Goal: Task Accomplishment & Management: Complete application form

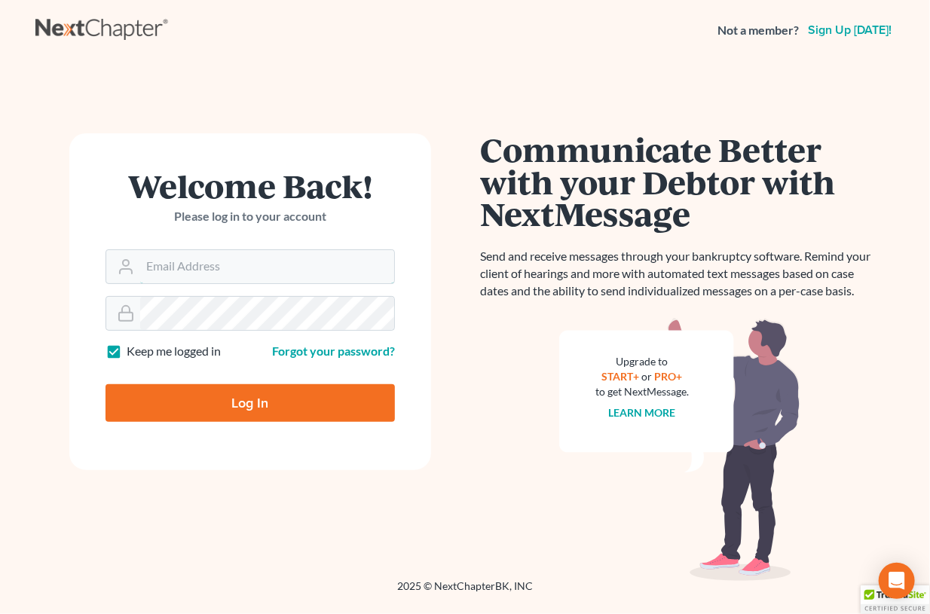
type input "[EMAIL_ADDRESS][DOMAIN_NAME]"
click at [197, 406] on input "Log In" at bounding box center [250, 403] width 289 height 38
type input "Thinking..."
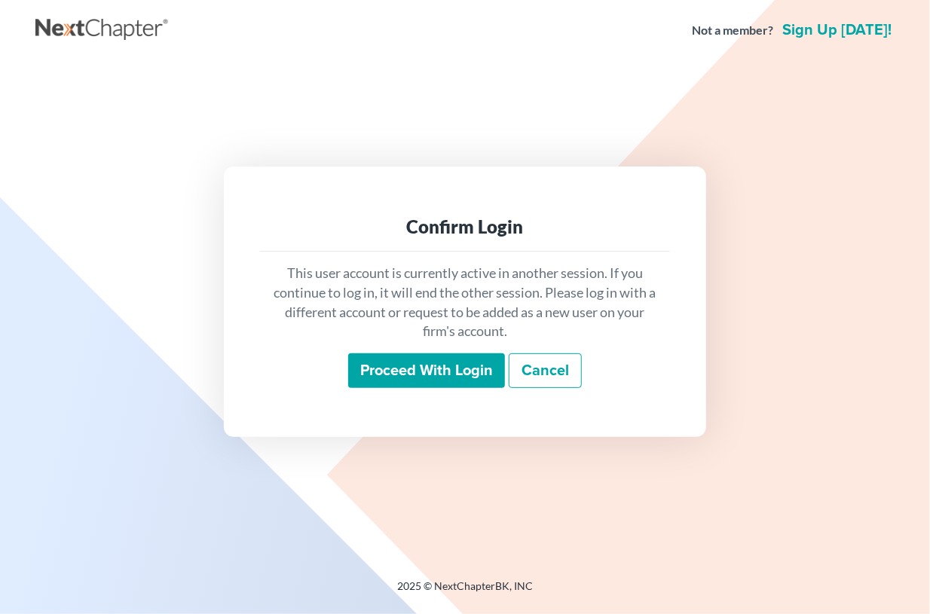
click at [408, 375] on input "Proceed with login" at bounding box center [426, 370] width 157 height 35
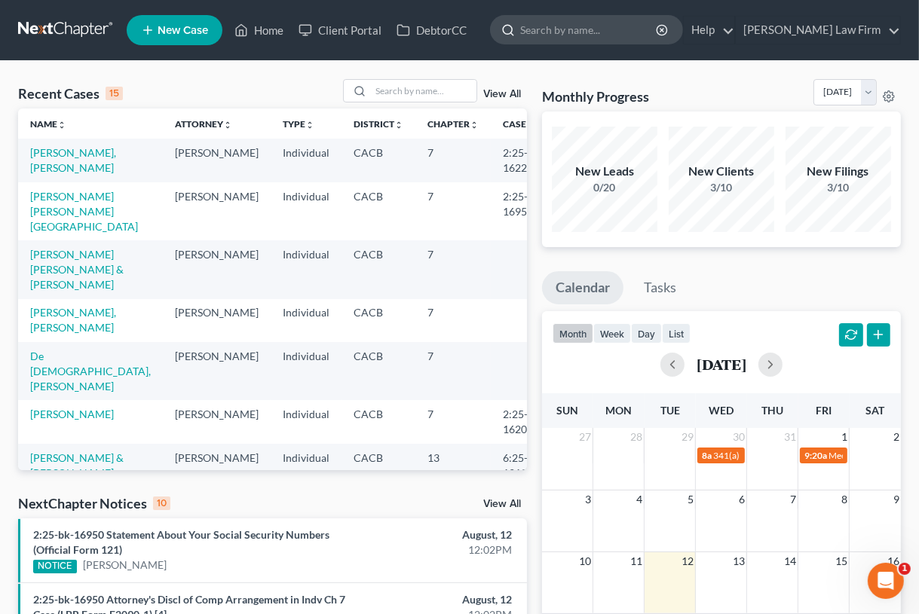
click at [576, 29] on input "search" at bounding box center [589, 30] width 138 height 28
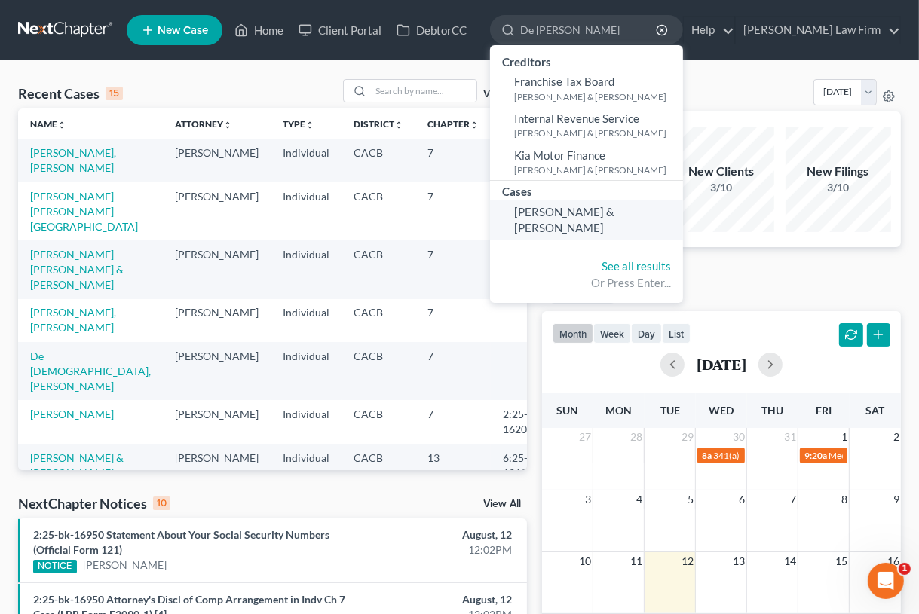
type input "De la rocha"
click at [587, 234] on span "De la Rocha, Fernando & De La Rocha, Cristina" at bounding box center [564, 219] width 100 height 29
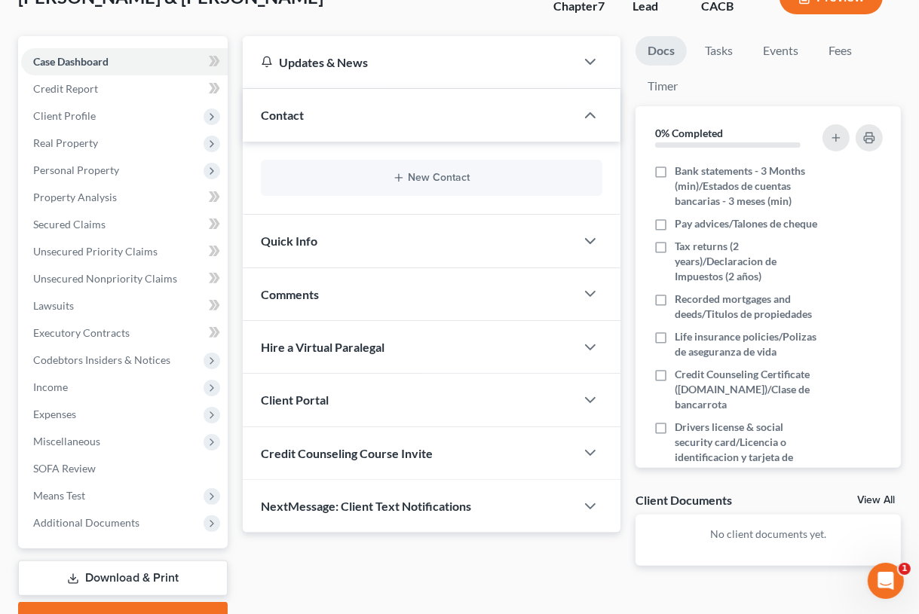
scroll to position [132, 0]
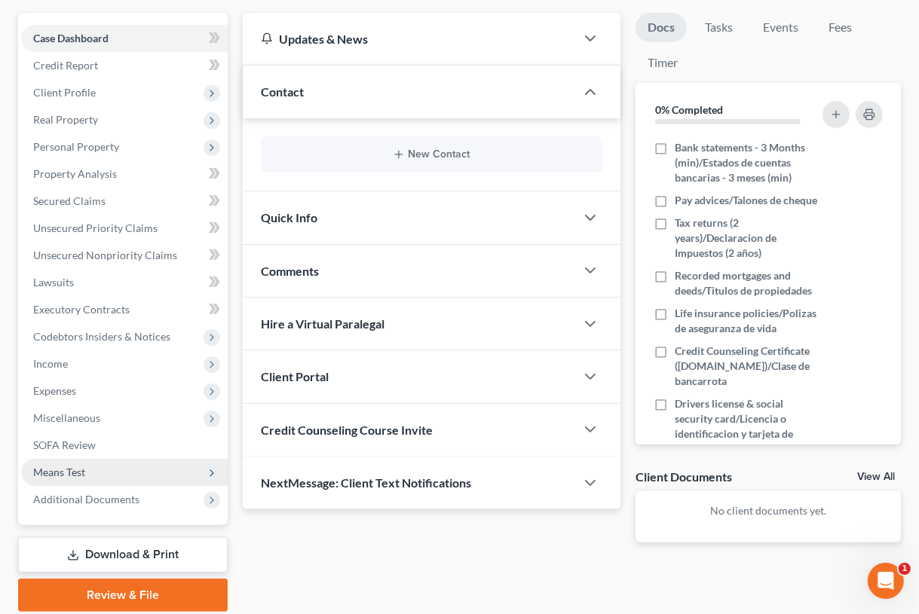
click at [52, 476] on span "Means Test" at bounding box center [59, 472] width 52 height 13
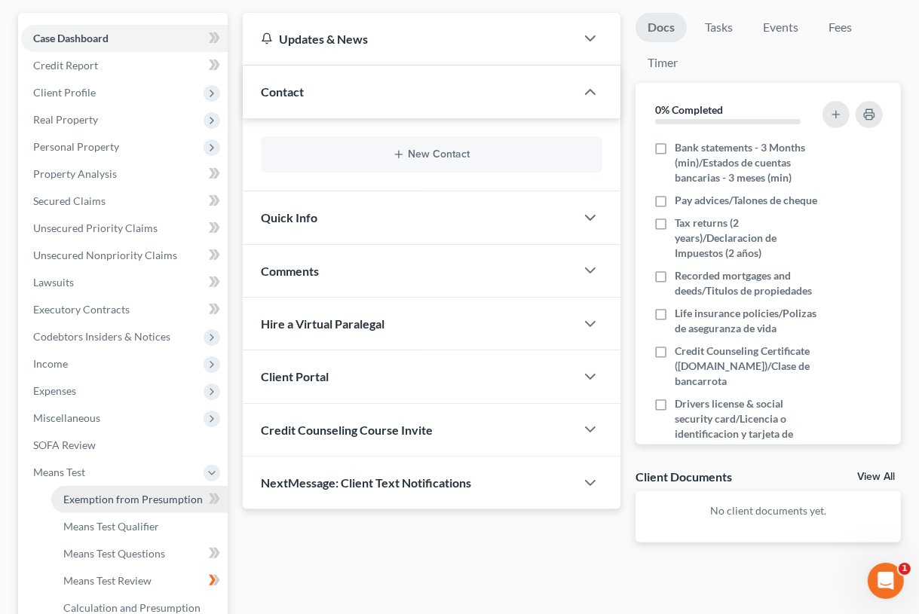
click at [103, 494] on span "Exemption from Presumption" at bounding box center [132, 499] width 139 height 13
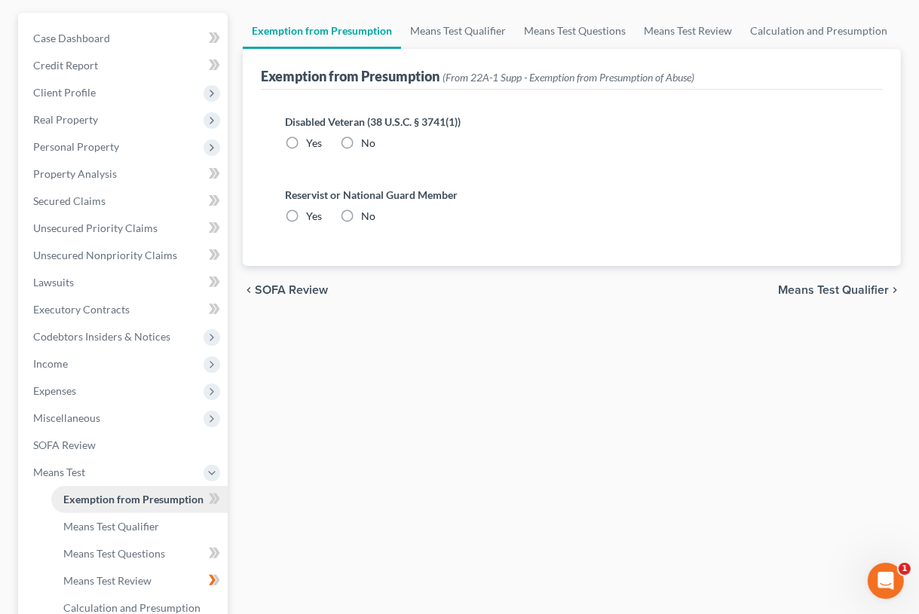
scroll to position [72, 0]
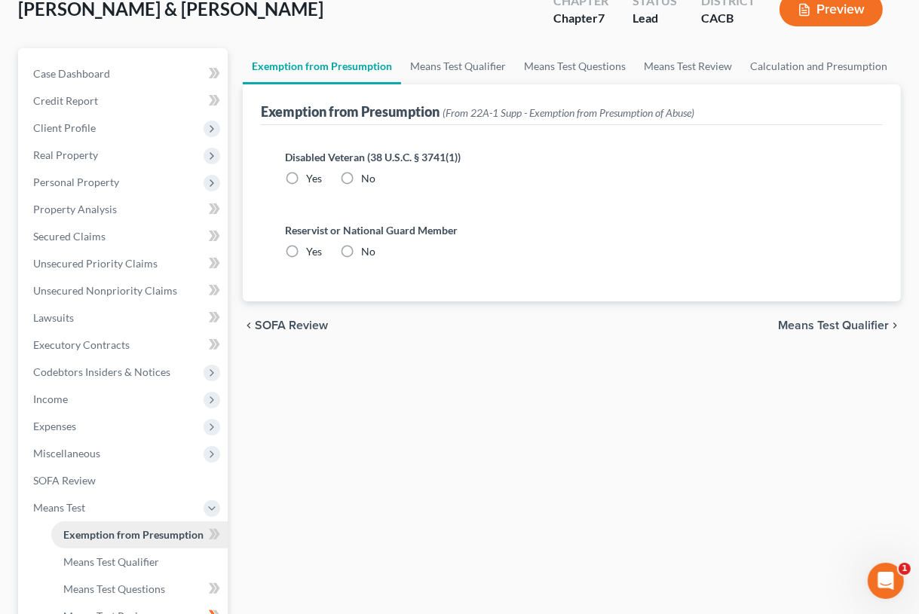
radio input "true"
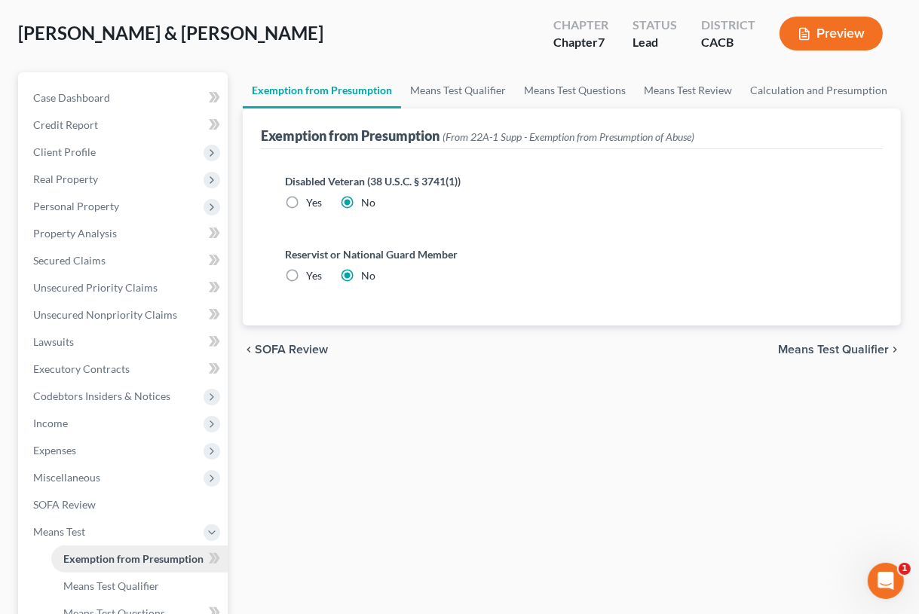
scroll to position [0, 0]
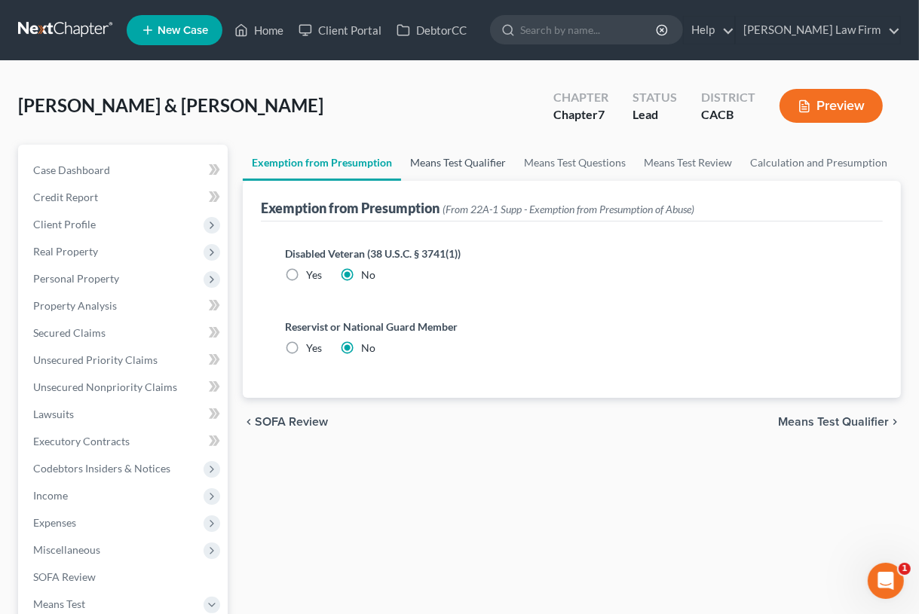
click at [444, 162] on link "Means Test Qualifier" at bounding box center [458, 163] width 114 height 36
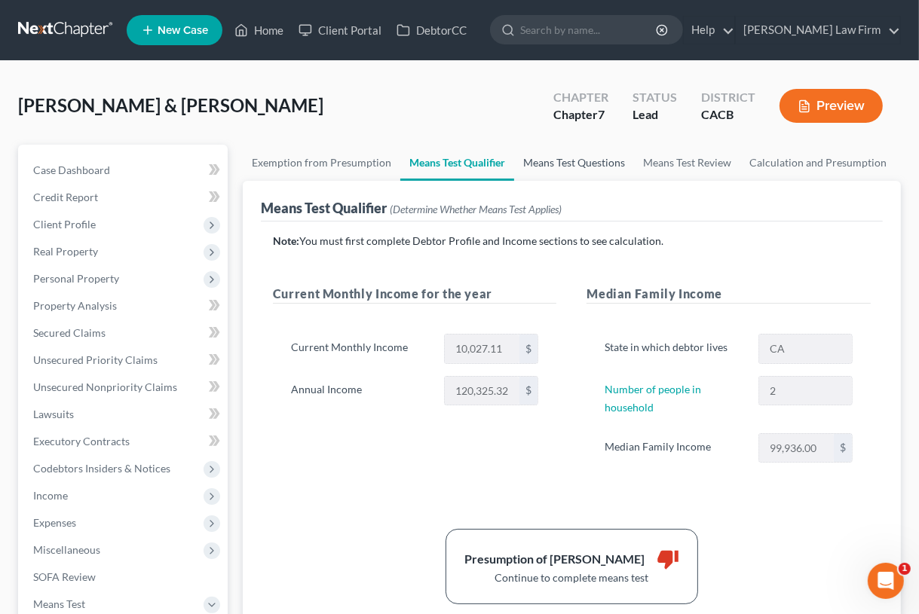
click at [569, 164] on link "Means Test Questions" at bounding box center [574, 163] width 120 height 36
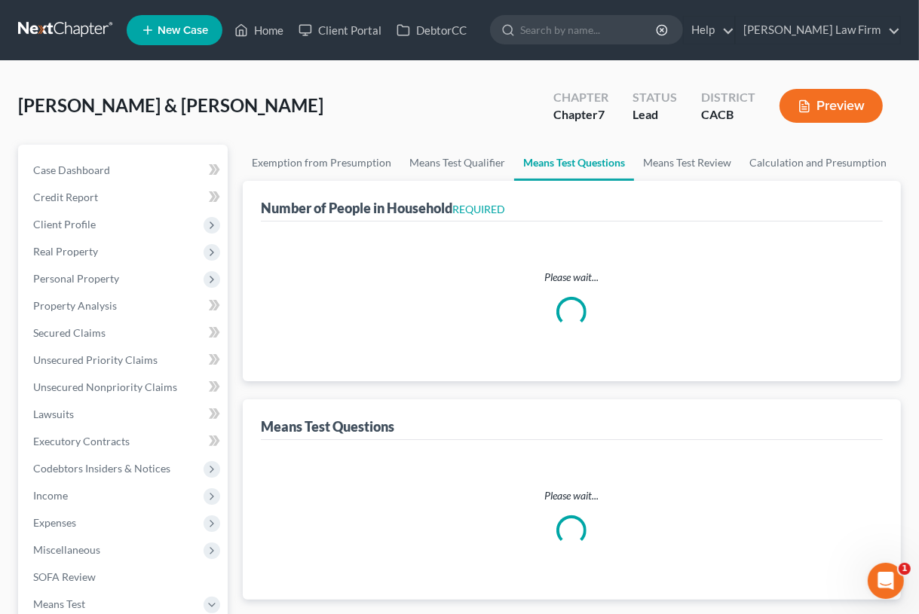
select select "1"
select select "60"
select select "2"
select select "3"
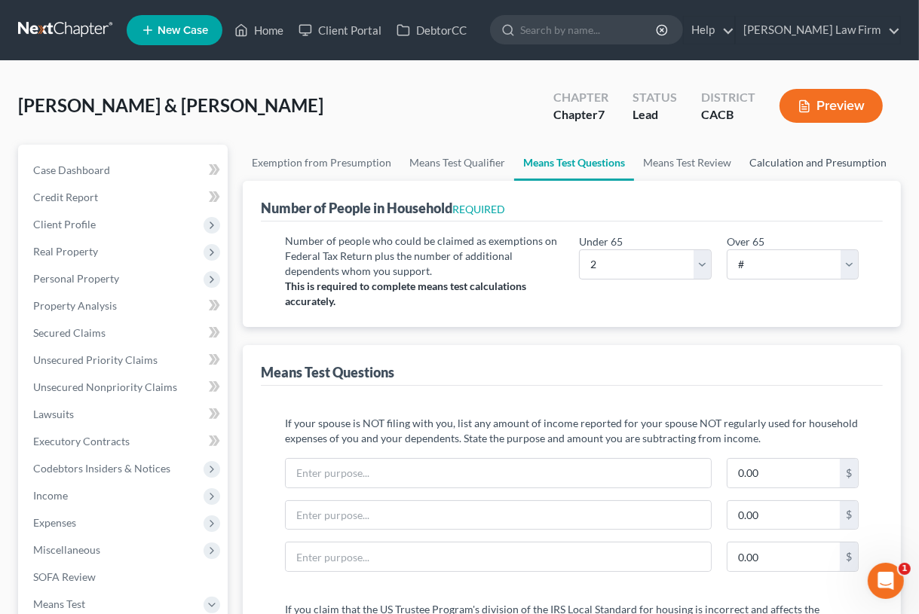
click at [770, 168] on link "Calculation and Presumption" at bounding box center [817, 163] width 155 height 36
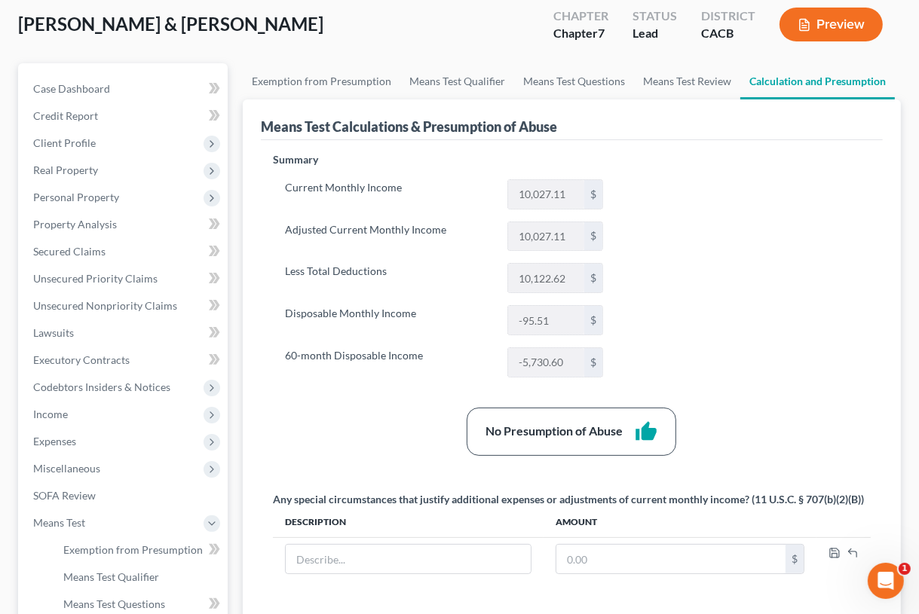
scroll to position [81, 0]
click at [675, 80] on link "Means Test Review" at bounding box center [687, 81] width 106 height 36
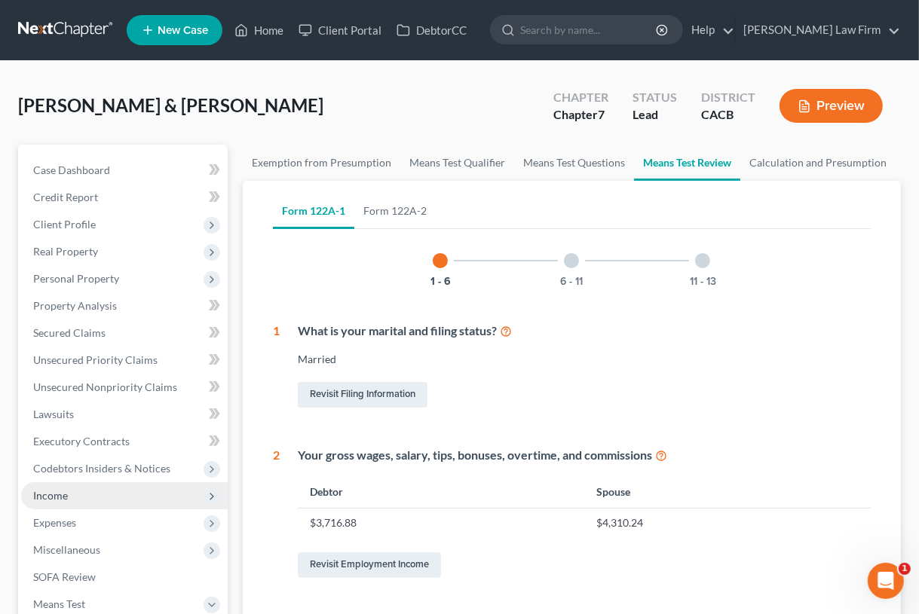
click at [48, 491] on span "Income" at bounding box center [50, 495] width 35 height 13
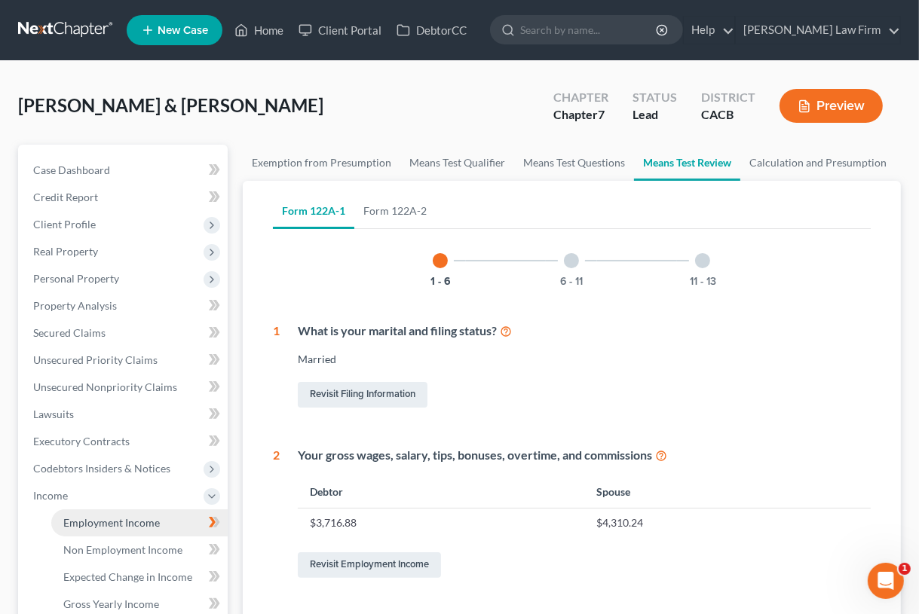
click at [93, 527] on span "Employment Income" at bounding box center [111, 522] width 96 height 13
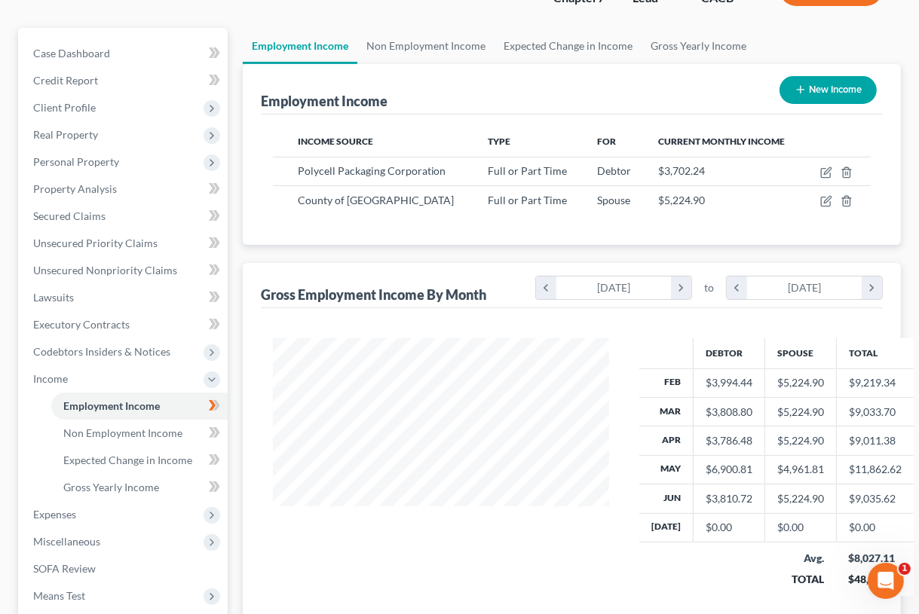
scroll to position [118, 0]
click at [543, 286] on icon "chevron_left" at bounding box center [546, 287] width 20 height 23
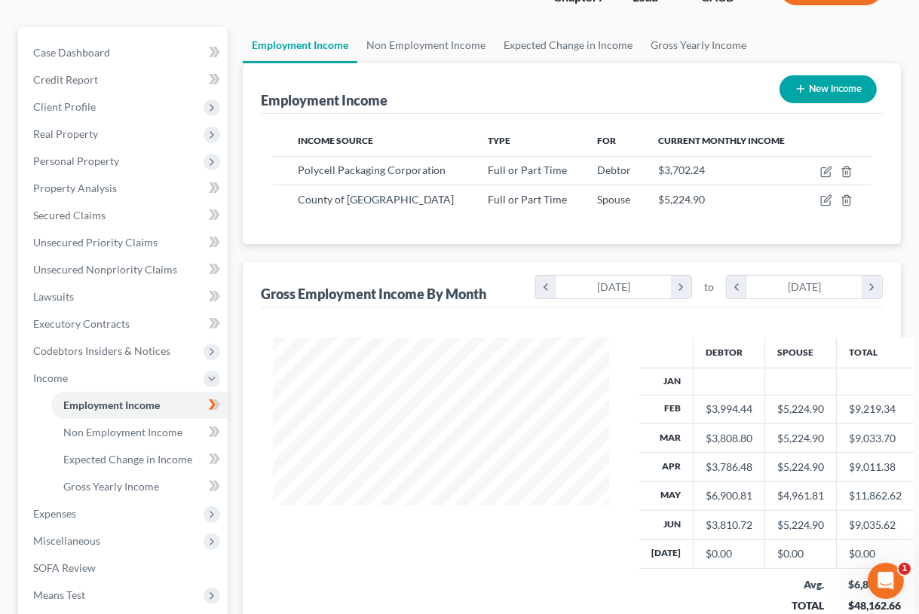
scroll to position [298, 366]
click at [734, 287] on icon "chevron_left" at bounding box center [737, 287] width 20 height 23
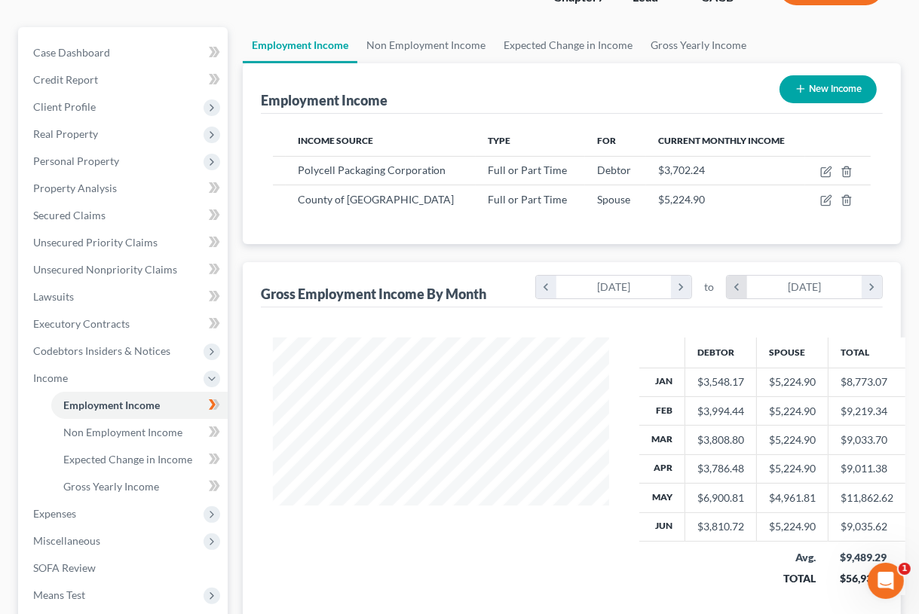
scroll to position [753421, 753323]
click at [54, 600] on span "Means Test" at bounding box center [59, 595] width 52 height 13
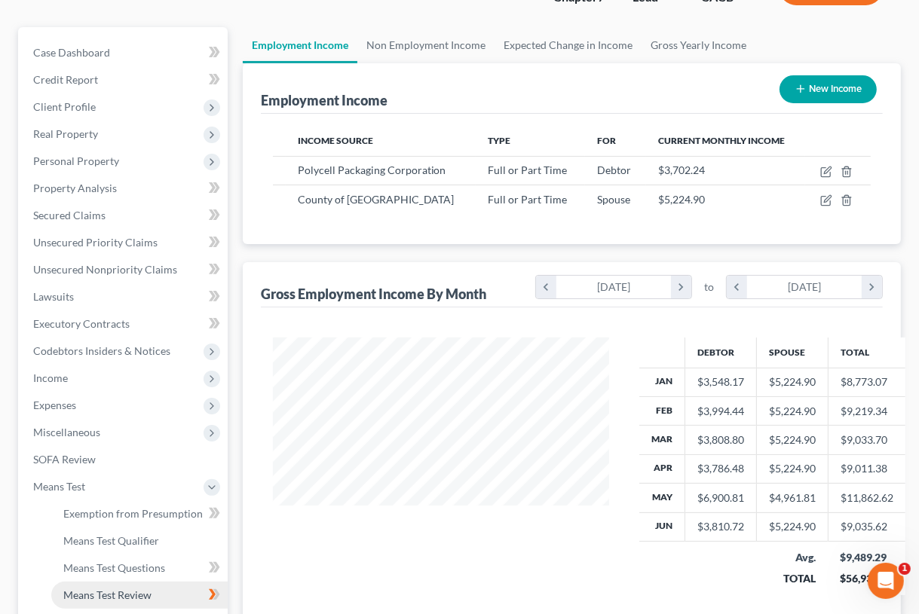
click at [114, 591] on span "Means Test Review" at bounding box center [107, 595] width 88 height 13
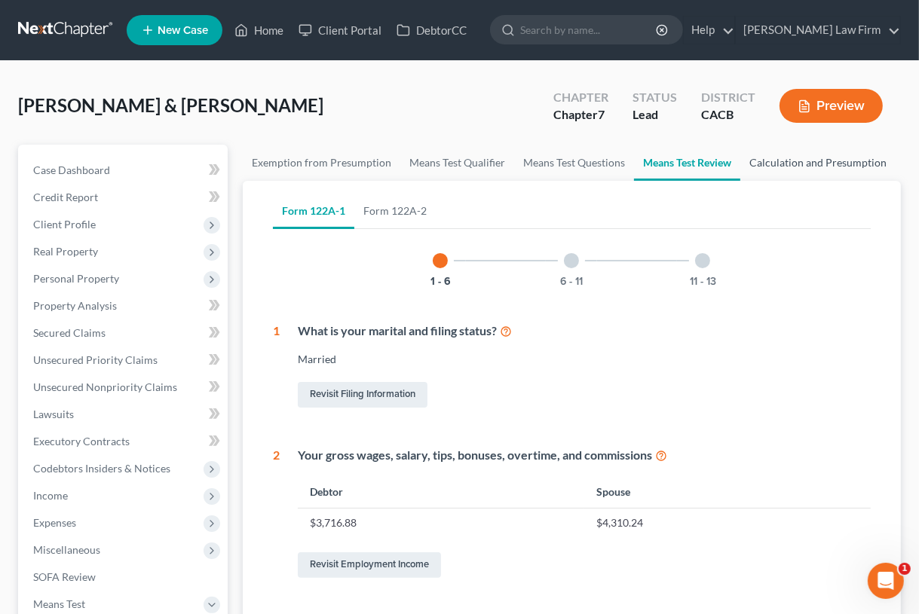
click at [764, 158] on link "Calculation and Presumption" at bounding box center [817, 163] width 155 height 36
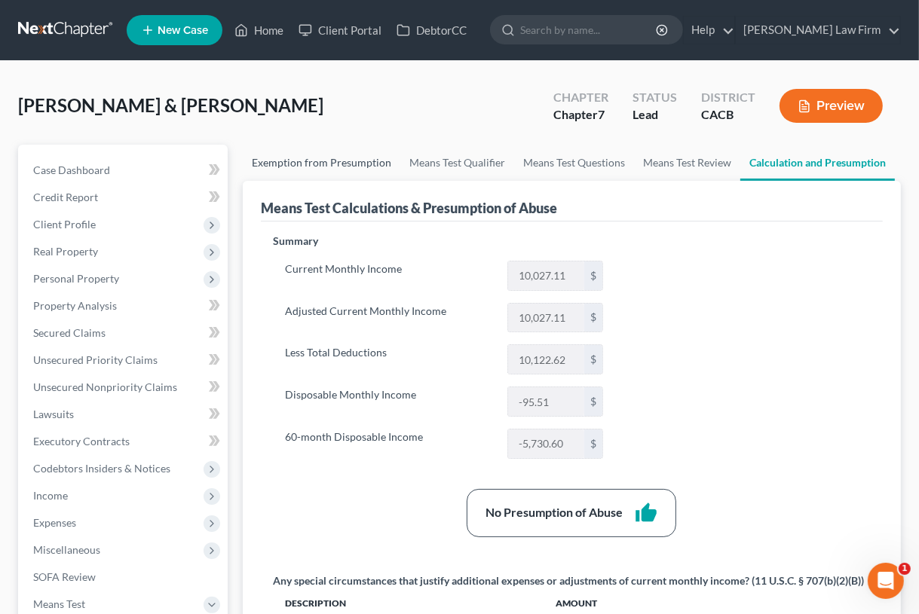
click at [333, 163] on link "Exemption from Presumption" at bounding box center [322, 163] width 158 height 36
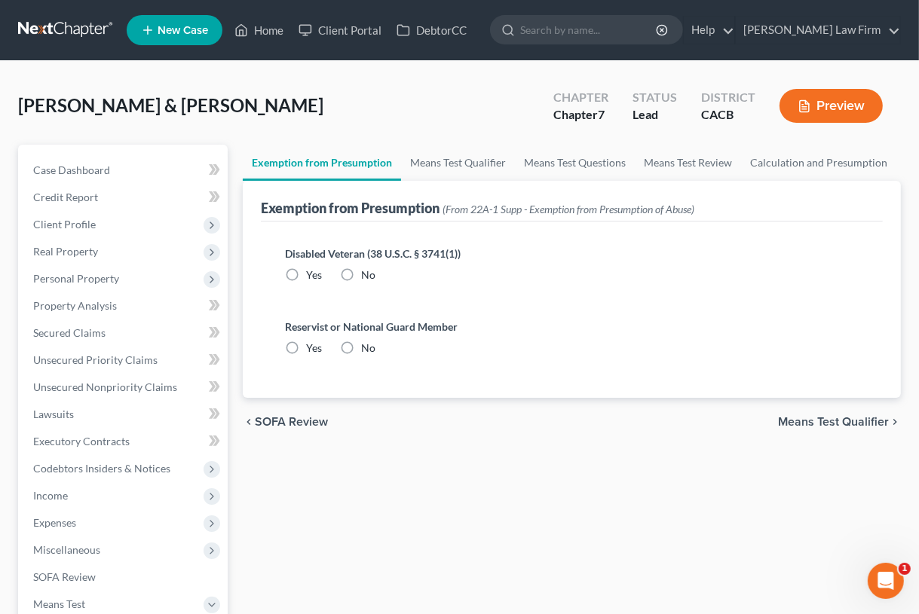
radio input "true"
click at [439, 159] on link "Means Test Qualifier" at bounding box center [458, 163] width 114 height 36
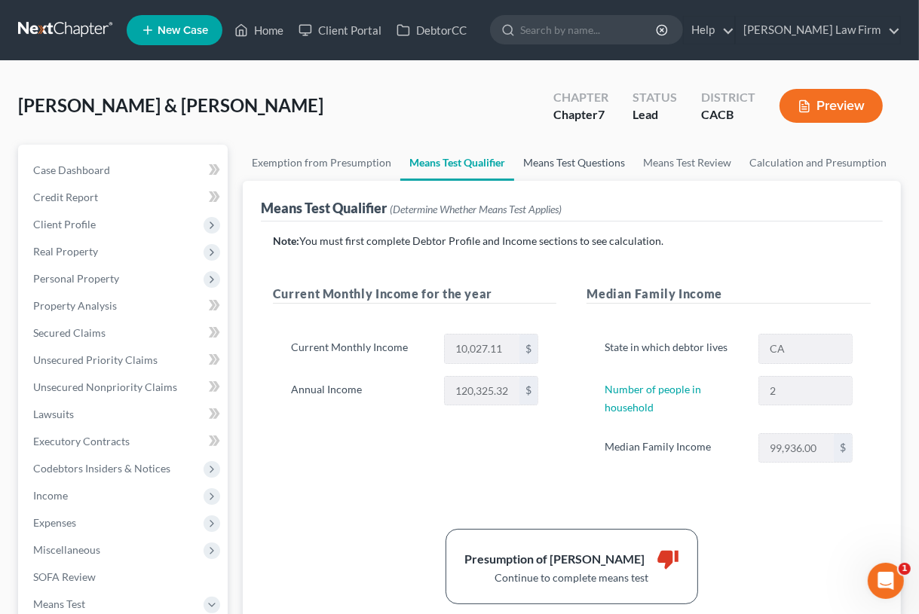
click at [546, 165] on link "Means Test Questions" at bounding box center [574, 163] width 120 height 36
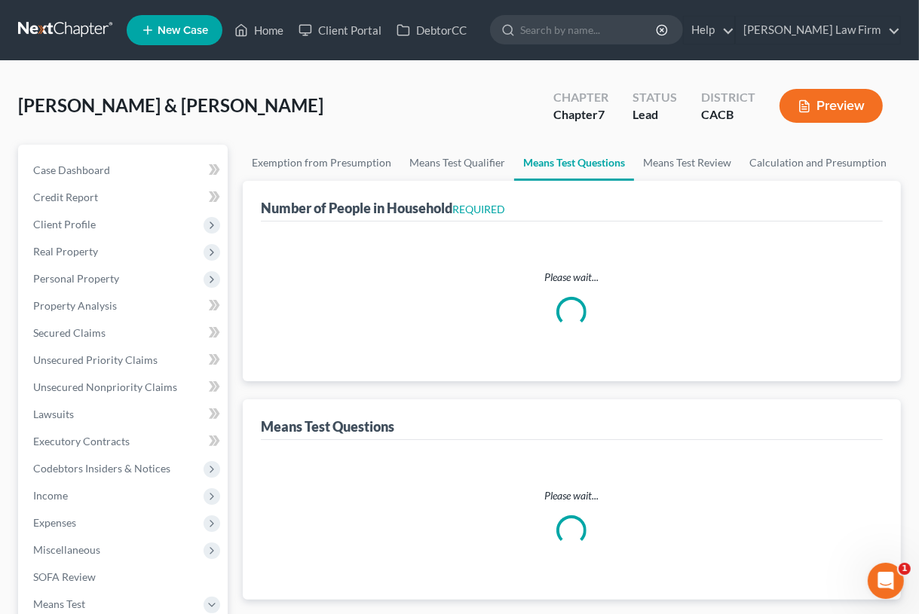
select select "1"
select select "60"
select select "2"
select select "3"
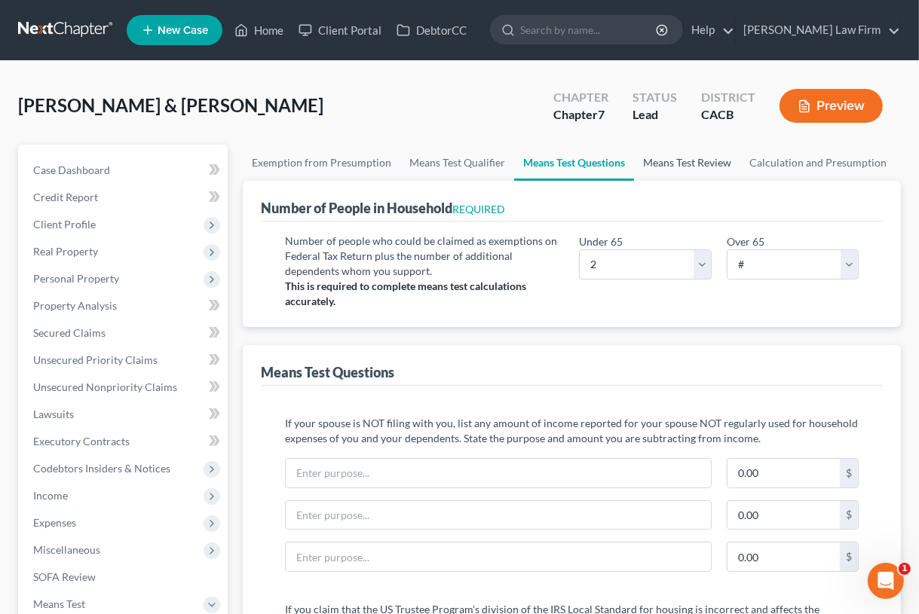
click at [665, 163] on link "Means Test Review" at bounding box center [687, 163] width 106 height 36
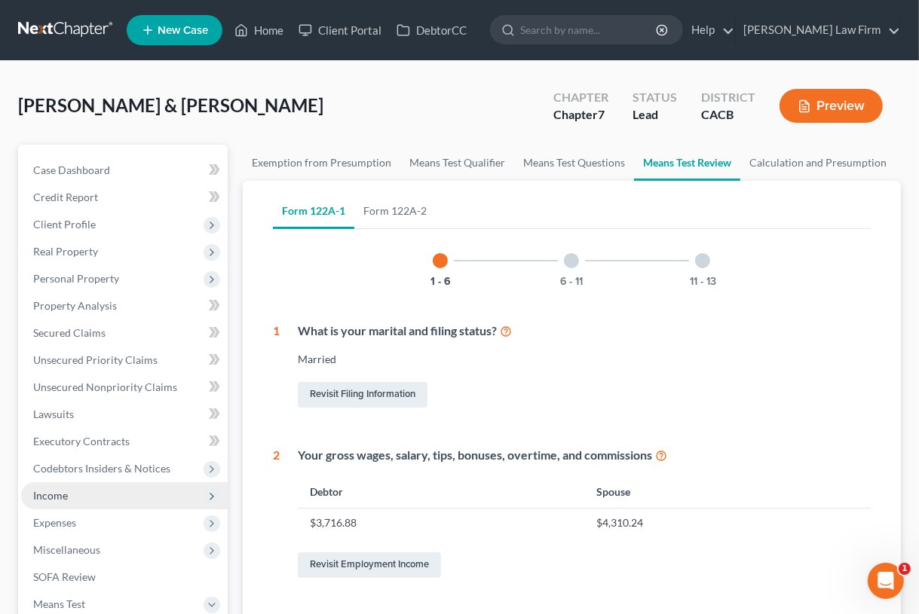
click at [71, 497] on span "Income" at bounding box center [124, 495] width 207 height 27
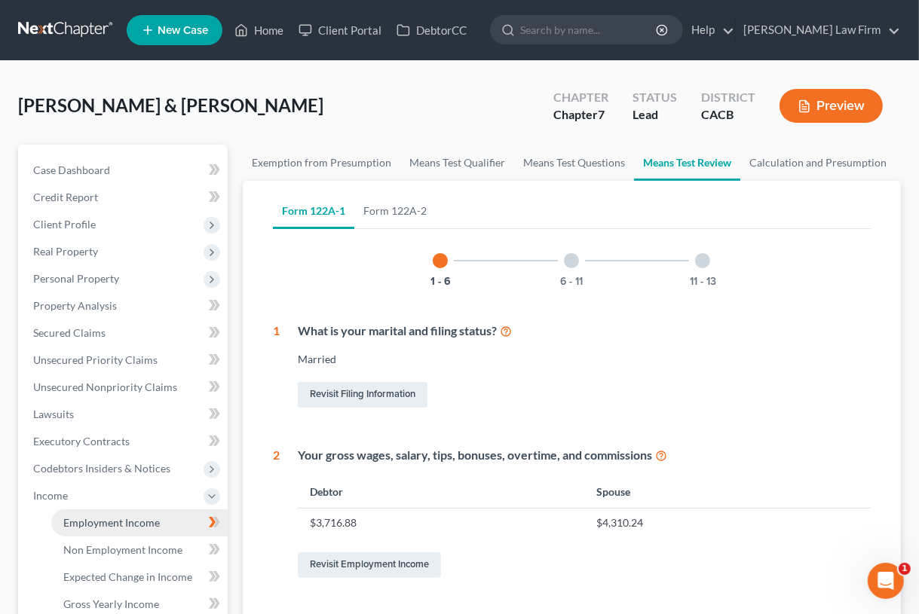
click at [84, 523] on span "Employment Income" at bounding box center [111, 522] width 96 height 13
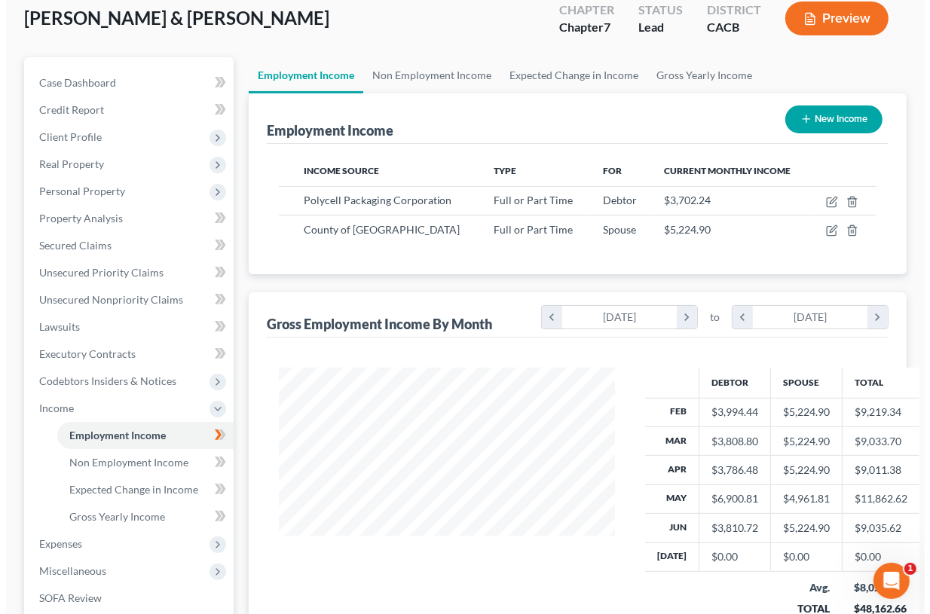
scroll to position [87, 0]
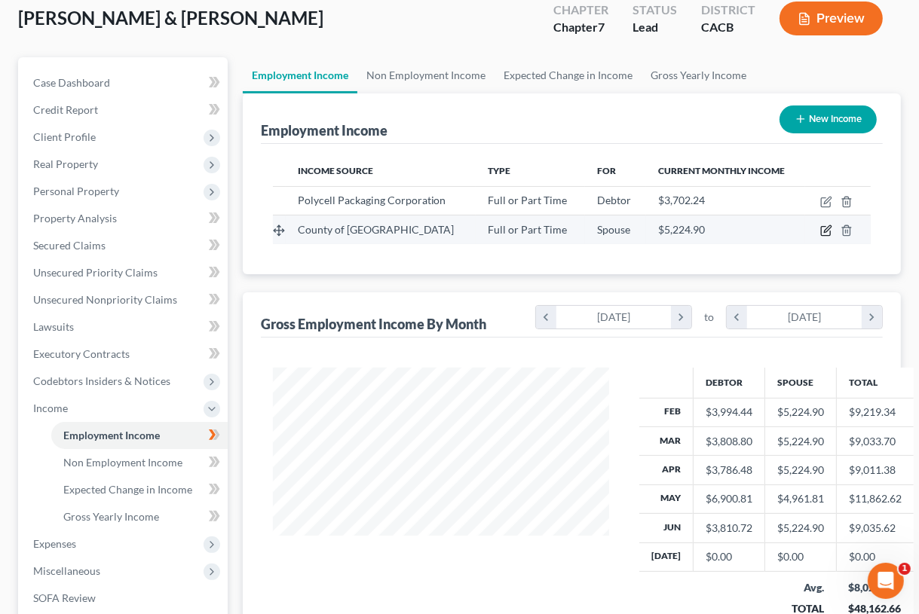
click at [822, 230] on icon "button" at bounding box center [826, 231] width 12 height 12
select select "0"
select select "1"
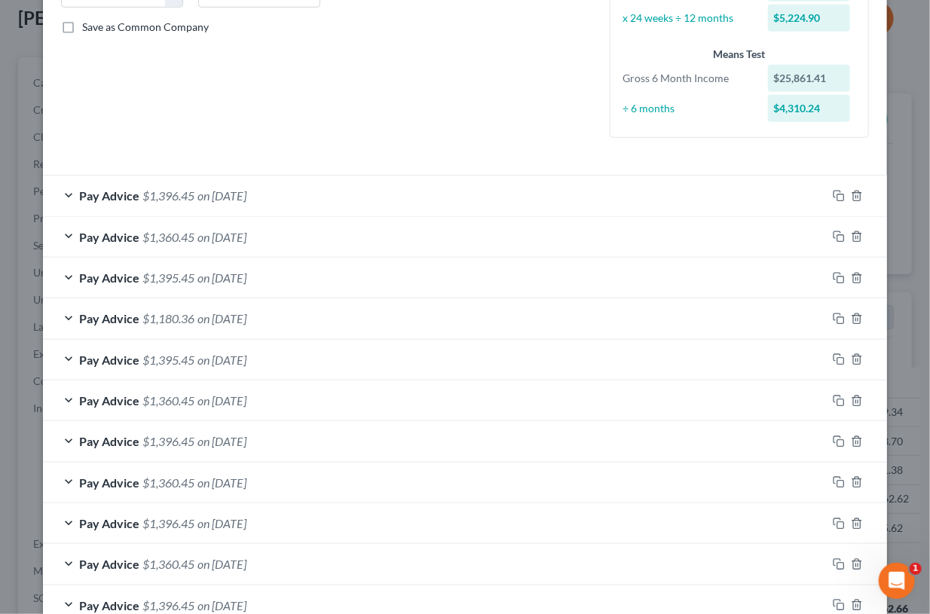
scroll to position [333, 0]
click at [833, 233] on icon "button" at bounding box center [839, 237] width 12 height 12
click at [835, 197] on icon "button" at bounding box center [839, 197] width 12 height 12
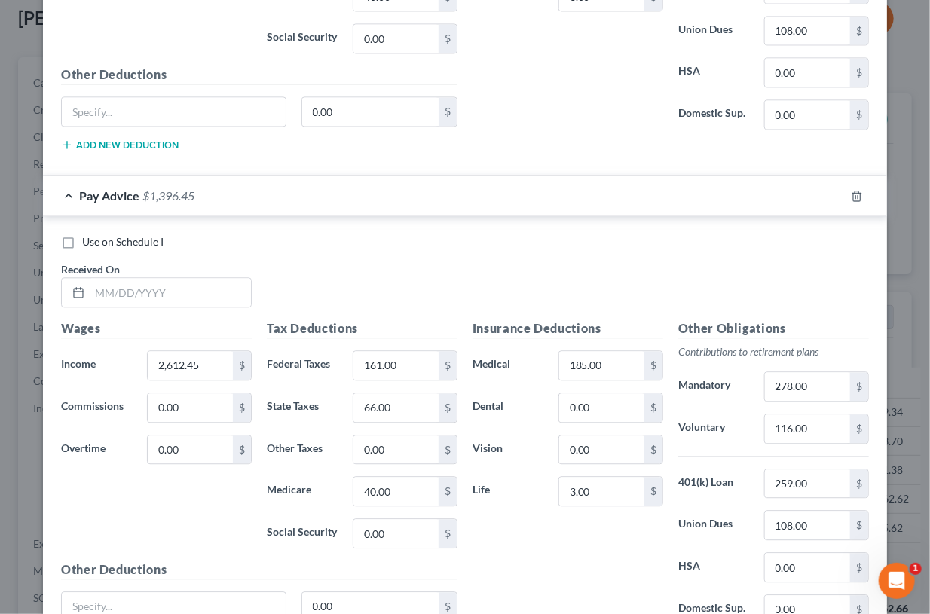
scroll to position [1319, 0]
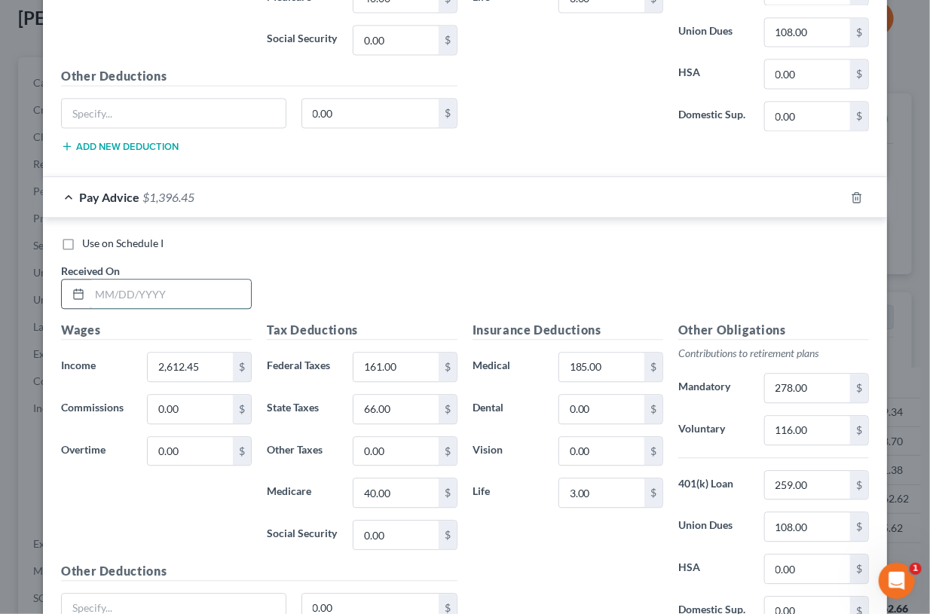
click at [144, 288] on input "text" at bounding box center [170, 294] width 161 height 29
click at [72, 288] on icon at bounding box center [78, 294] width 12 height 12
click at [113, 288] on input "text" at bounding box center [170, 294] width 161 height 29
click at [116, 190] on span "Pay Advice" at bounding box center [109, 197] width 60 height 14
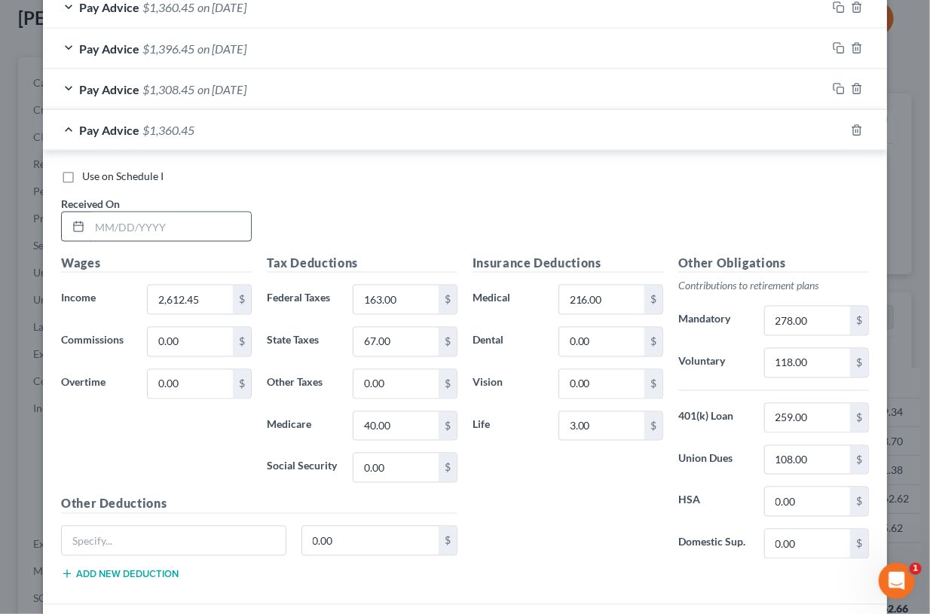
scroll to position [1000, 0]
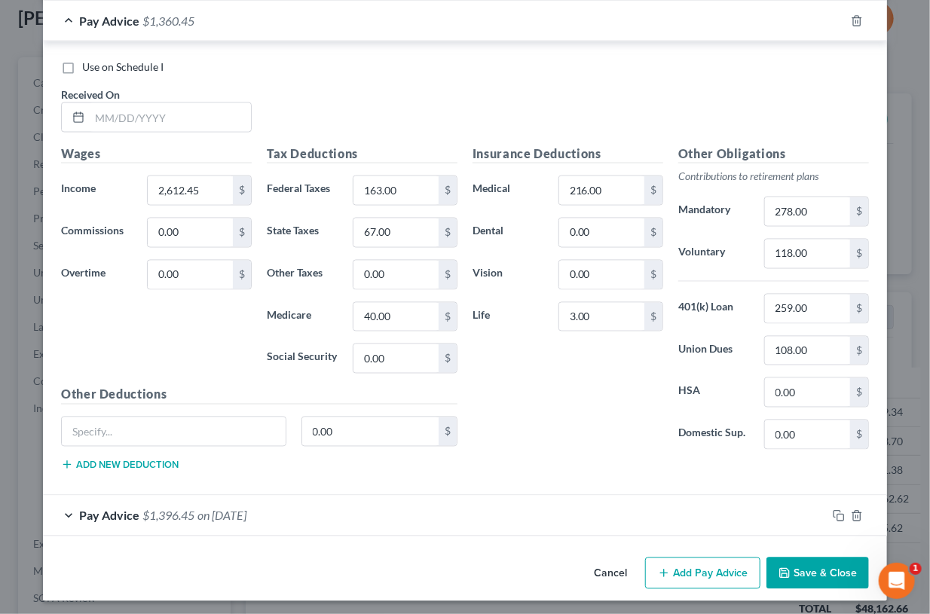
click at [124, 509] on span "Pay Advice" at bounding box center [109, 516] width 60 height 14
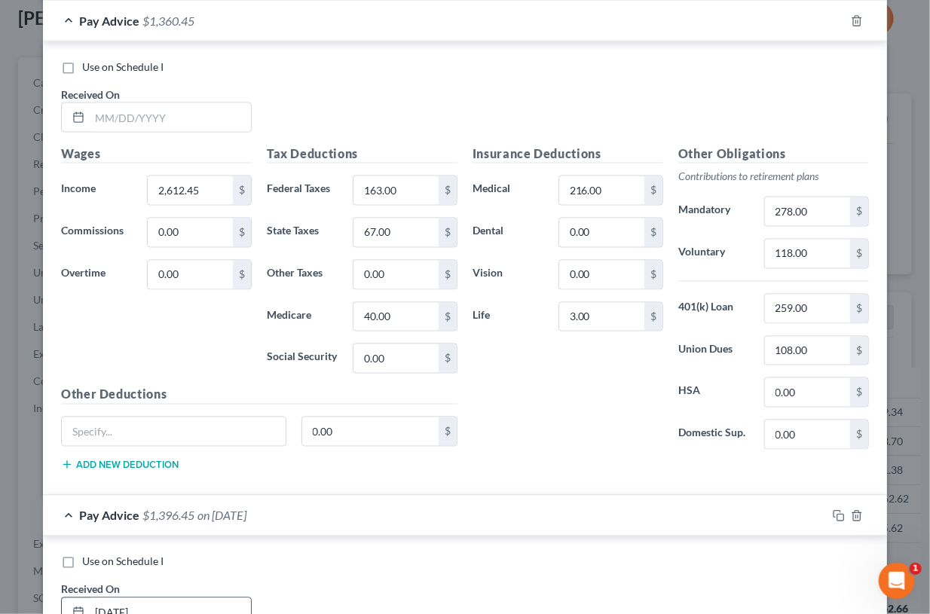
click at [99, 603] on input "06/13/2025" at bounding box center [170, 612] width 161 height 29
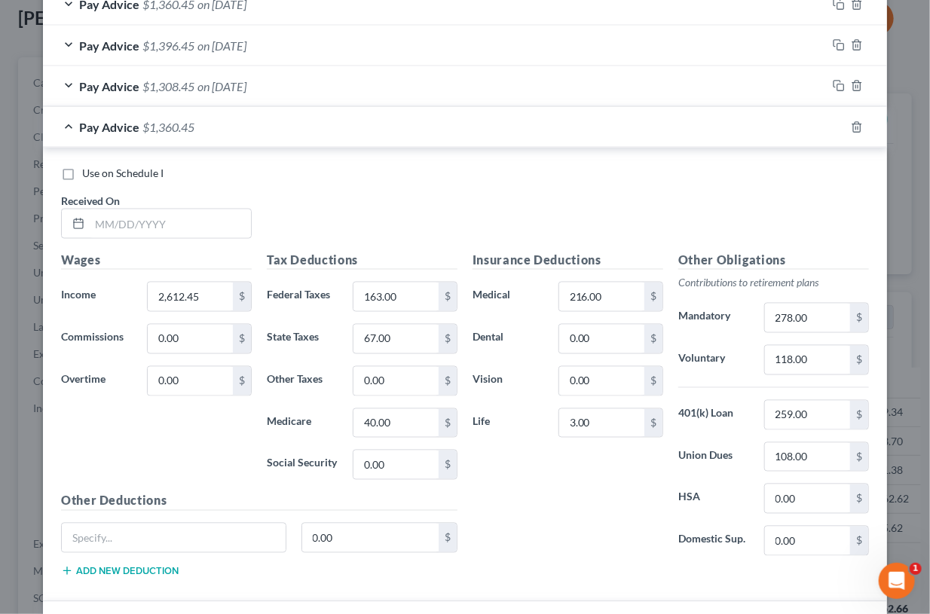
scroll to position [893, 0]
type input "07/13/2025"
click at [108, 220] on input "text" at bounding box center [170, 224] width 161 height 29
type input "07/30/2025"
click at [364, 193] on div "Use on Schedule I Received On * 07/30/2025" at bounding box center [465, 209] width 823 height 85
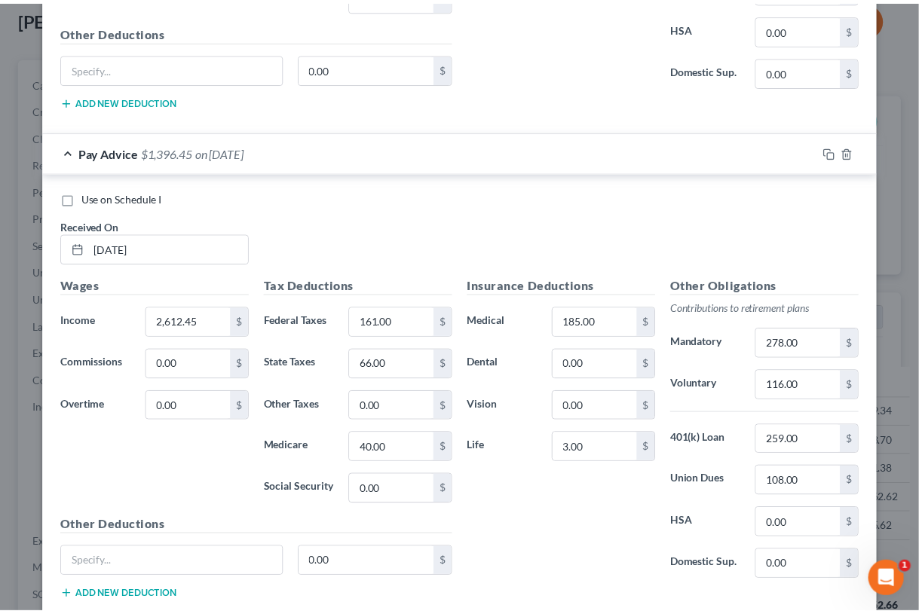
scroll to position [1451, 0]
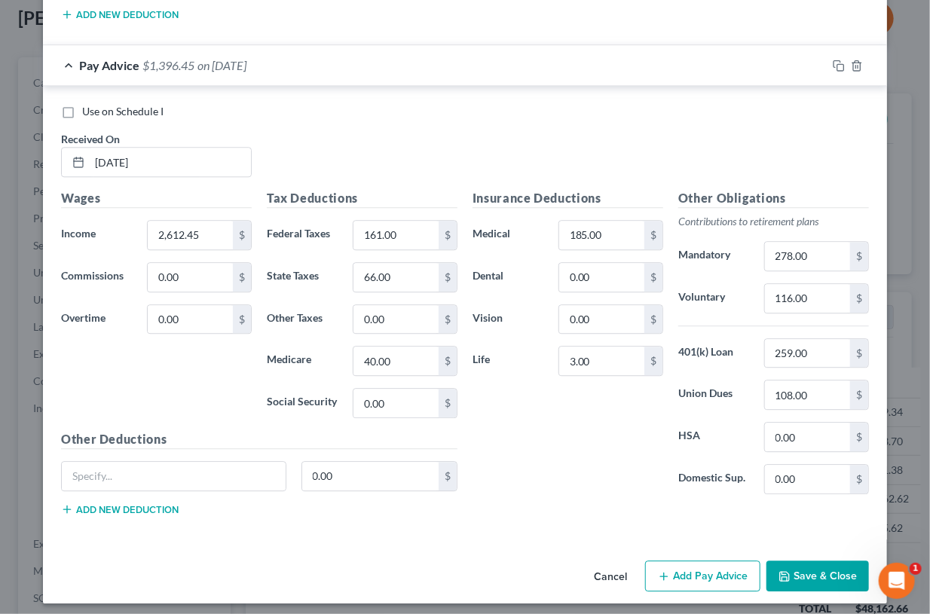
click at [809, 578] on button "Save & Close" at bounding box center [818, 577] width 103 height 32
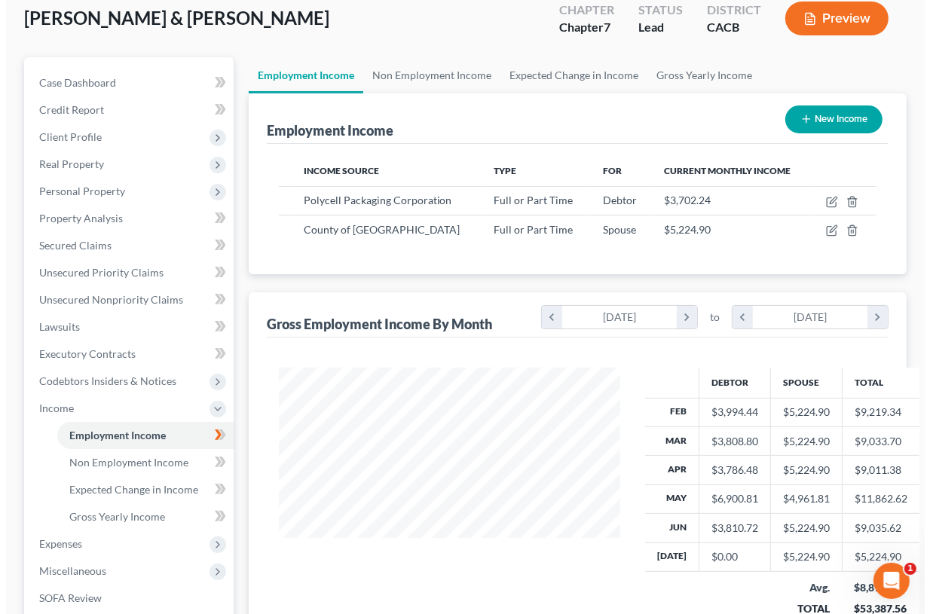
scroll to position [753421, 753323]
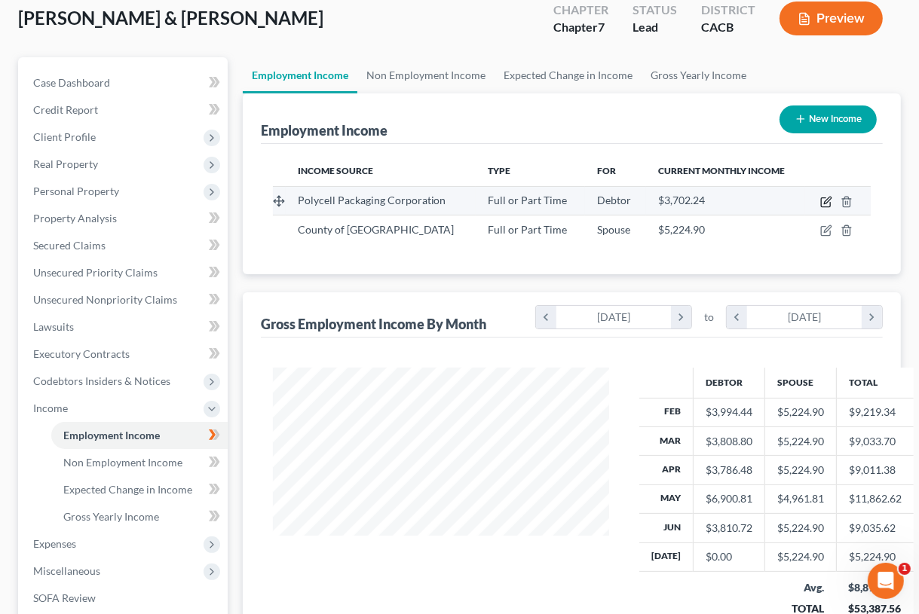
click at [825, 201] on icon "button" at bounding box center [827, 200] width 7 height 7
select select "0"
select select "4"
select select "1"
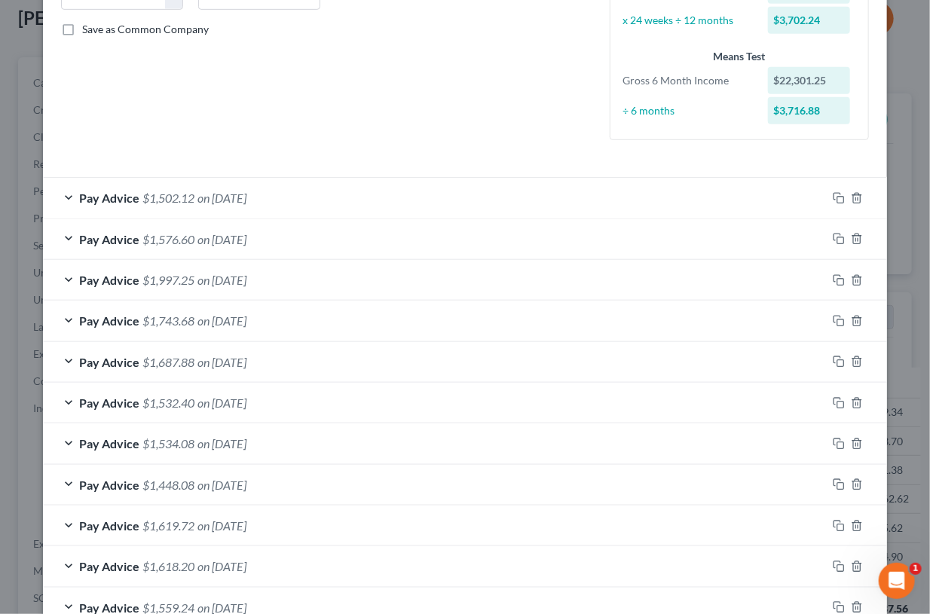
scroll to position [332, 0]
click at [836, 358] on icon "button" at bounding box center [839, 362] width 12 height 12
click at [833, 439] on icon "button" at bounding box center [839, 444] width 12 height 12
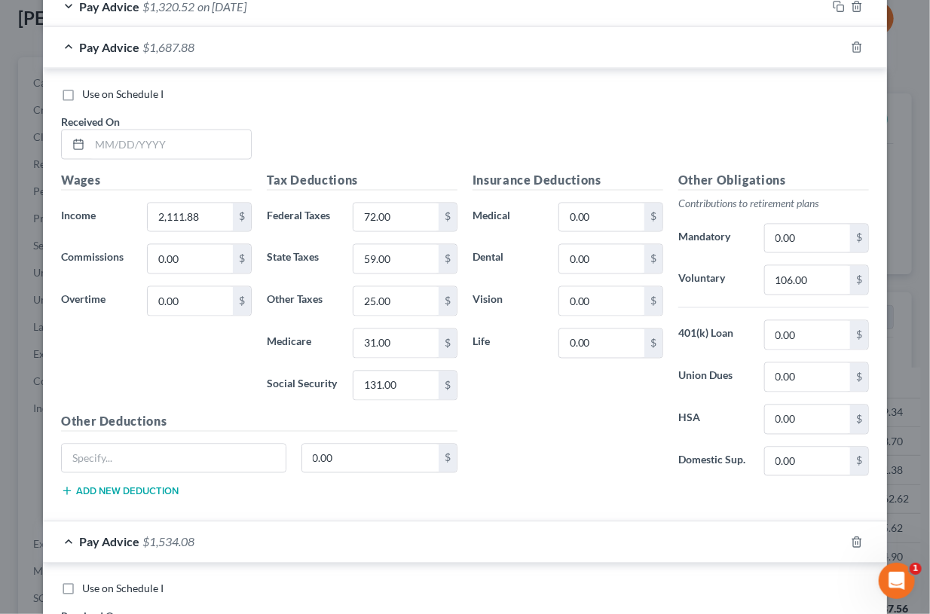
scroll to position [1022, 0]
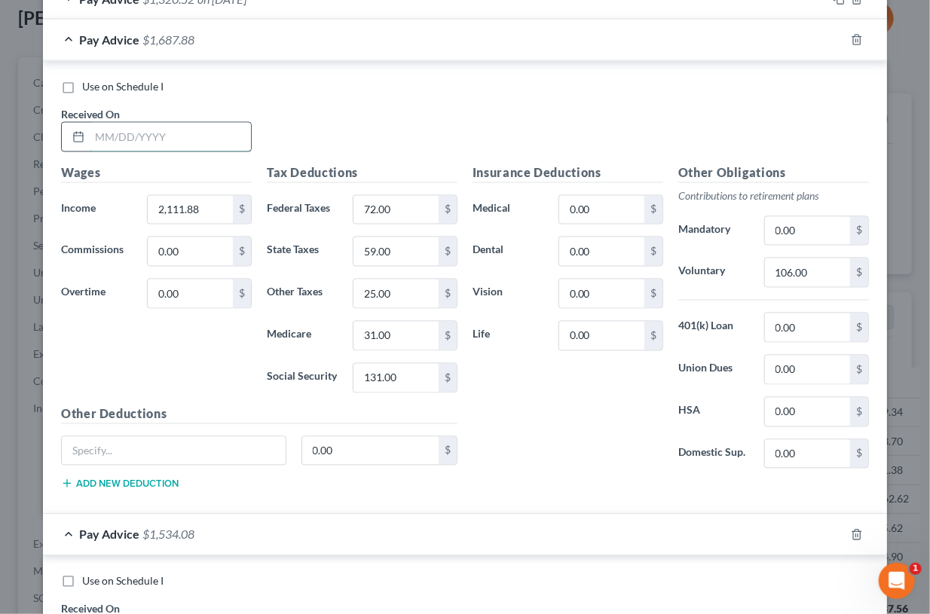
click at [92, 133] on input "text" at bounding box center [170, 137] width 161 height 29
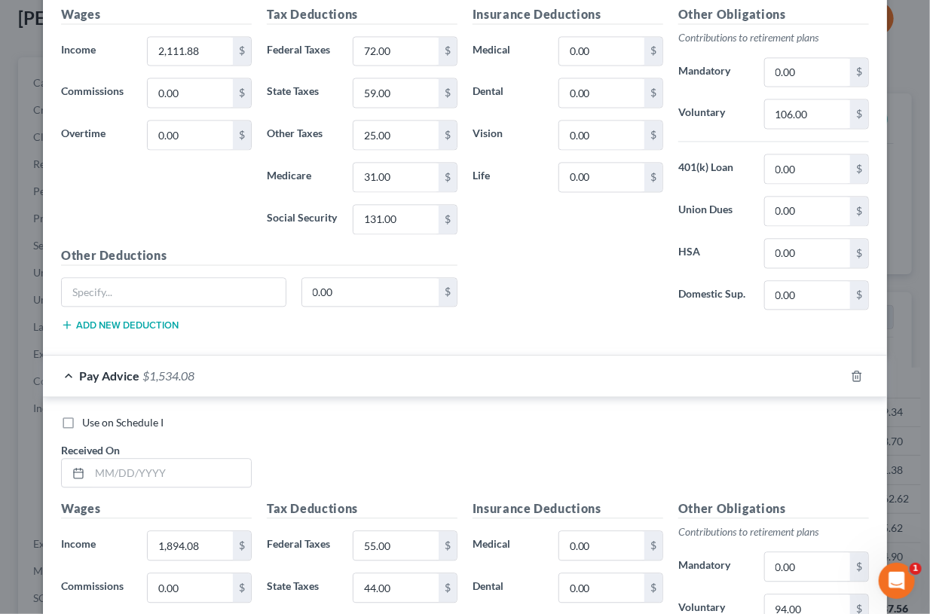
scroll to position [1184, 0]
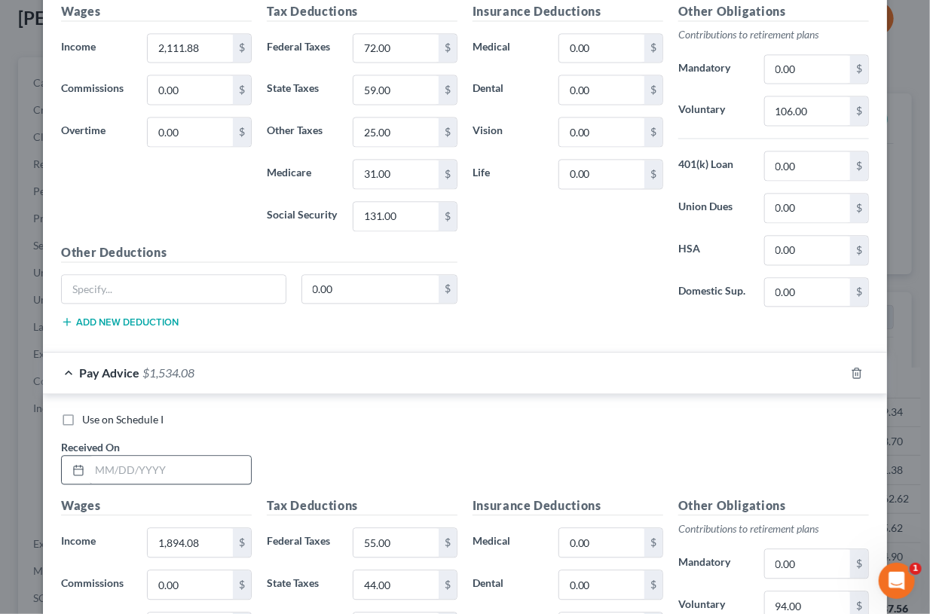
type input "07/13/2025"
click at [93, 466] on input "text" at bounding box center [170, 470] width 161 height 29
type input "07/28/2025"
click at [399, 412] on div "Use on Schedule I" at bounding box center [465, 419] width 808 height 15
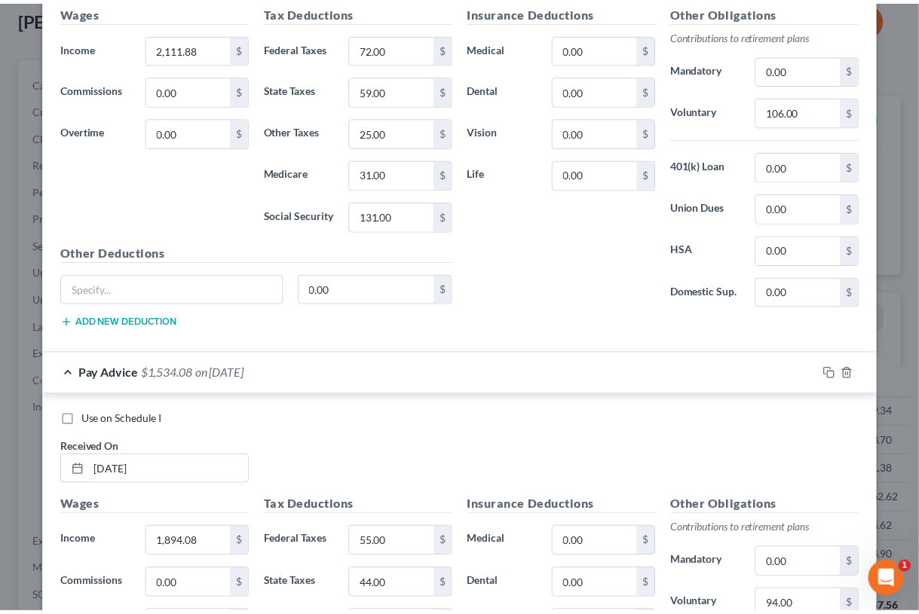
scroll to position [1492, 0]
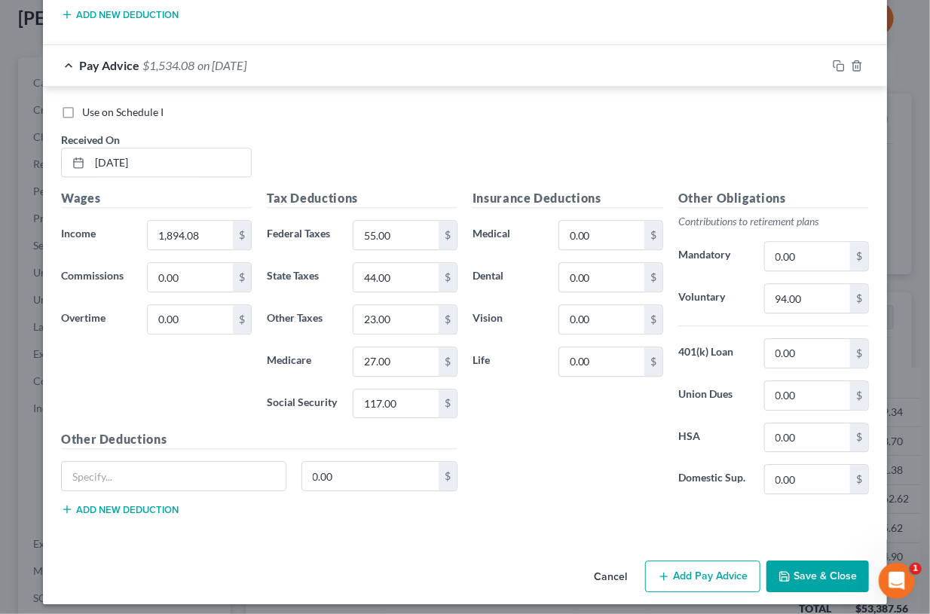
click at [814, 563] on button "Save & Close" at bounding box center [818, 577] width 103 height 32
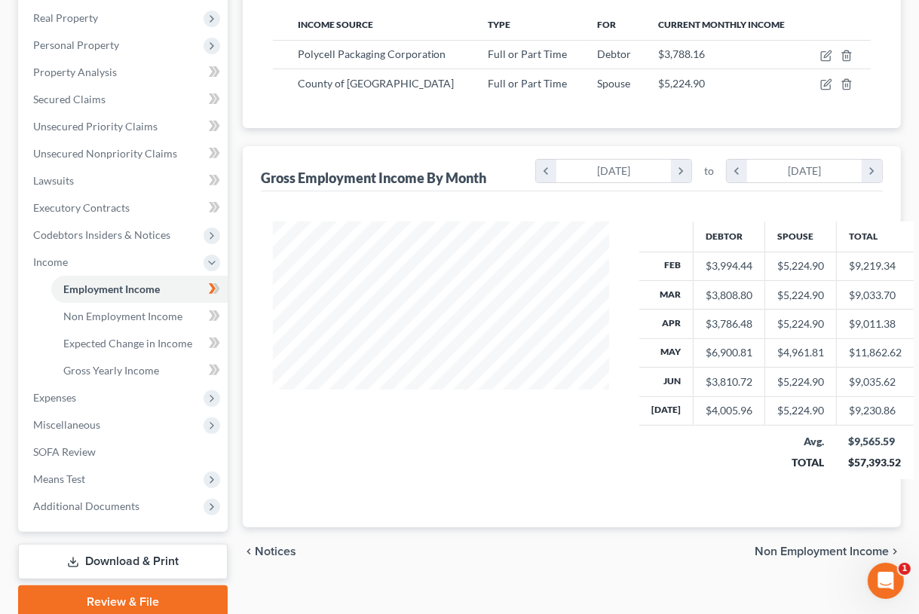
scroll to position [294, 0]
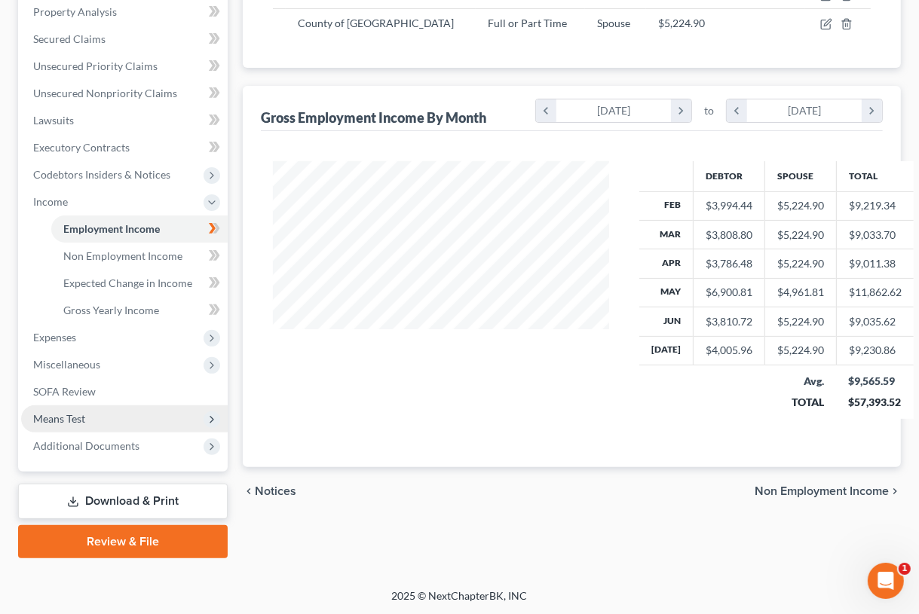
click at [68, 415] on span "Means Test" at bounding box center [59, 418] width 52 height 13
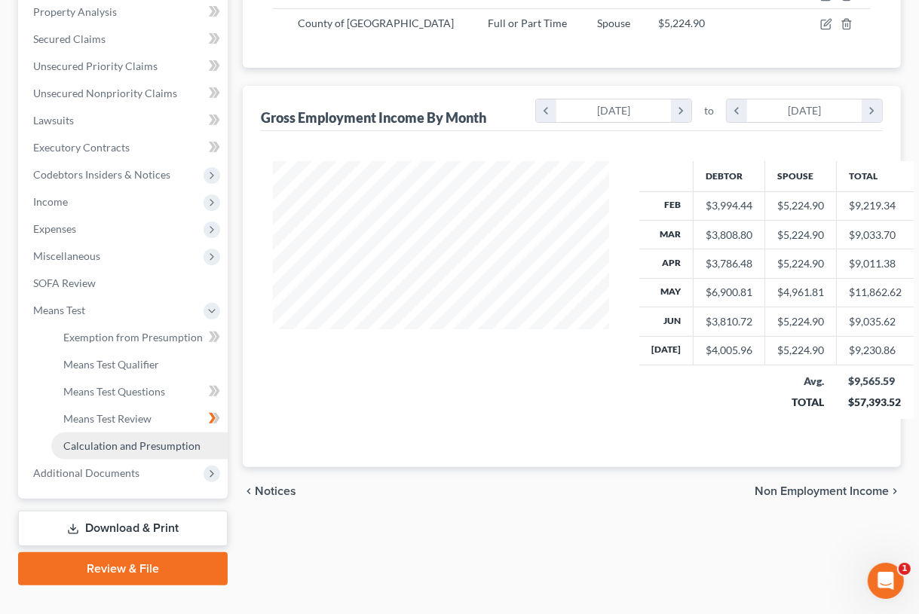
click at [99, 441] on span "Calculation and Presumption" at bounding box center [131, 445] width 137 height 13
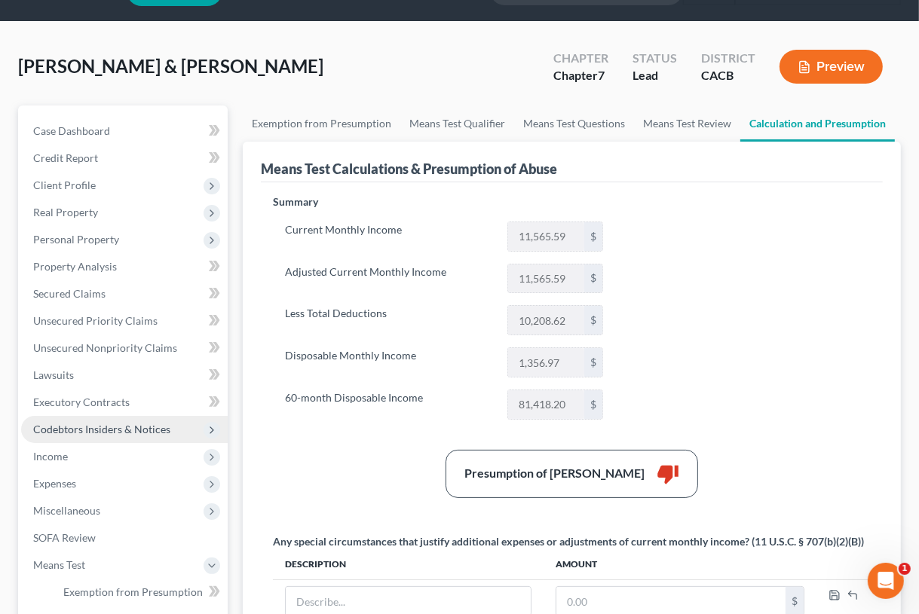
scroll to position [38, 0]
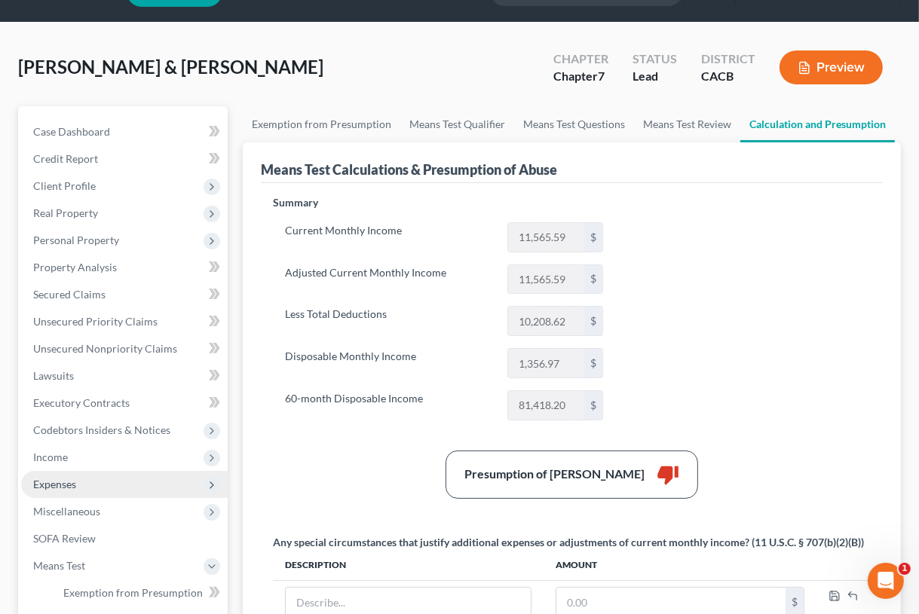
click at [50, 485] on span "Expenses" at bounding box center [54, 484] width 43 height 13
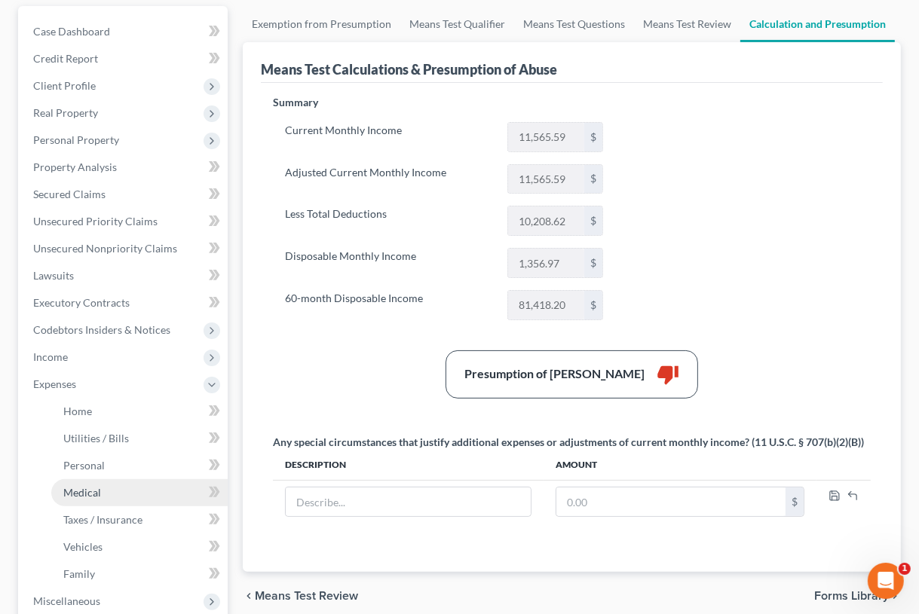
scroll to position [142, 0]
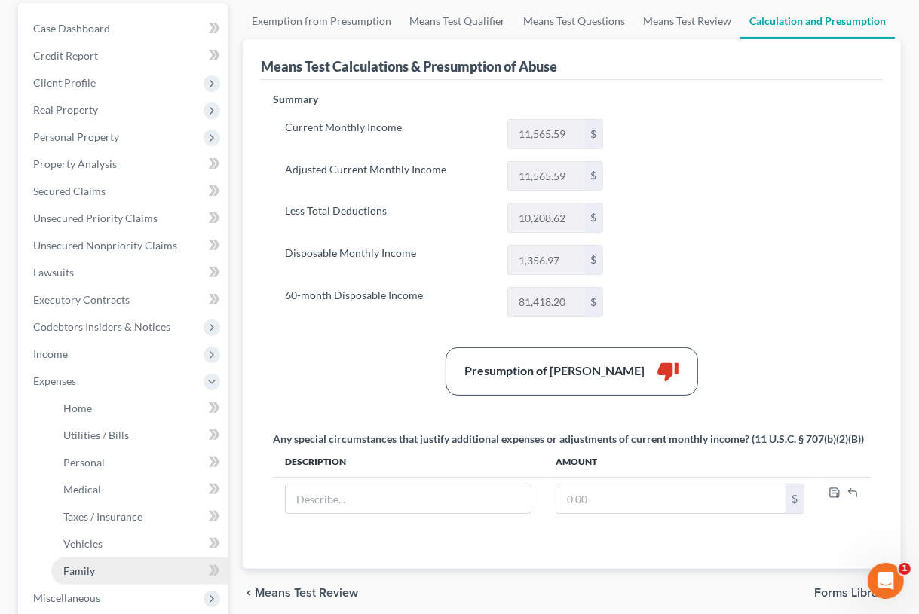
click at [69, 566] on span "Family" at bounding box center [79, 571] width 32 height 13
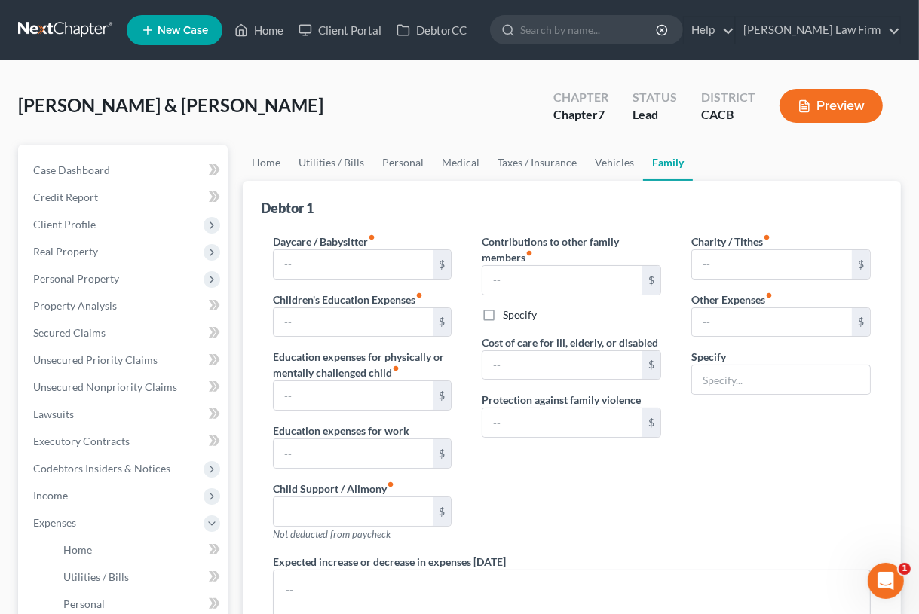
type input "0.00"
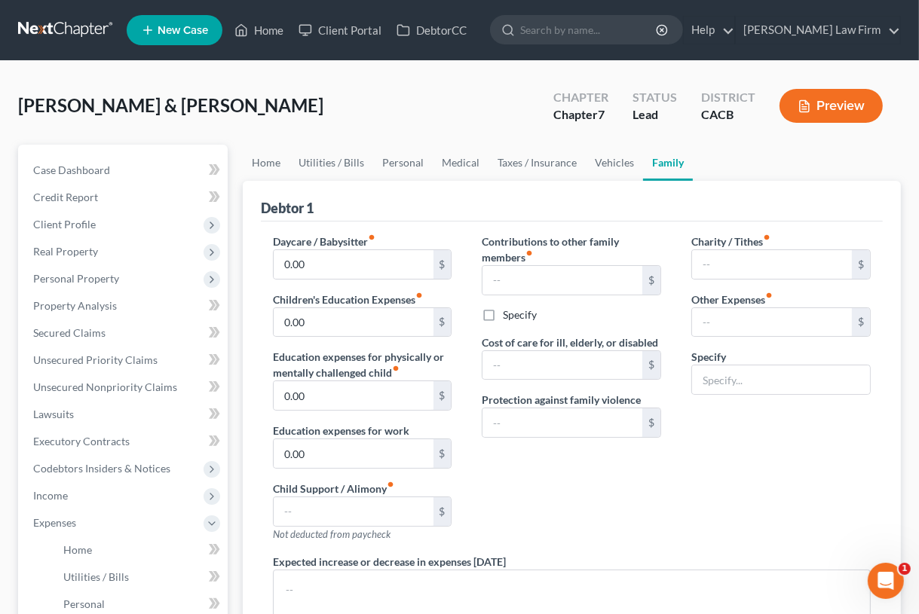
type input "0.00"
type input "25.00"
type input "132.00"
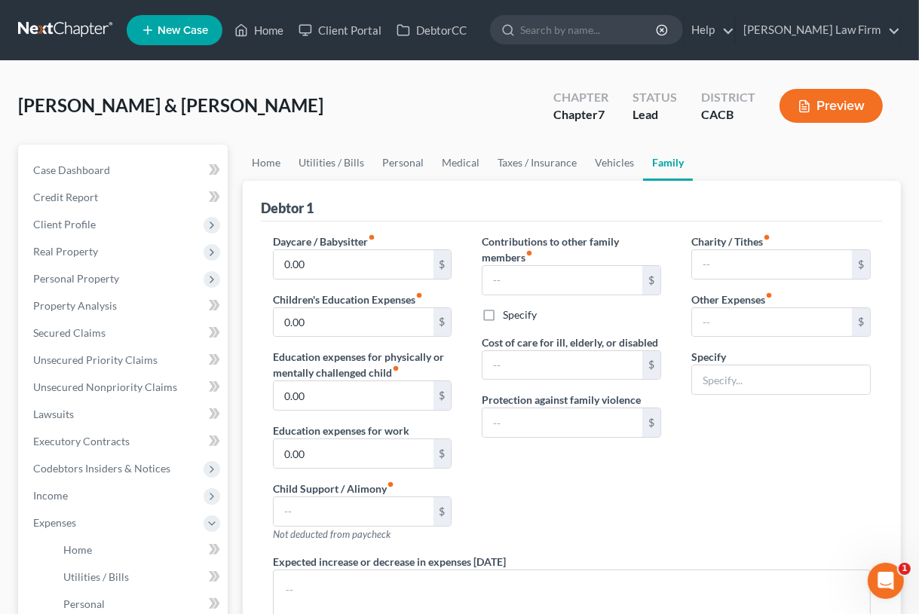
type input "Storage Unit"
radio input "true"
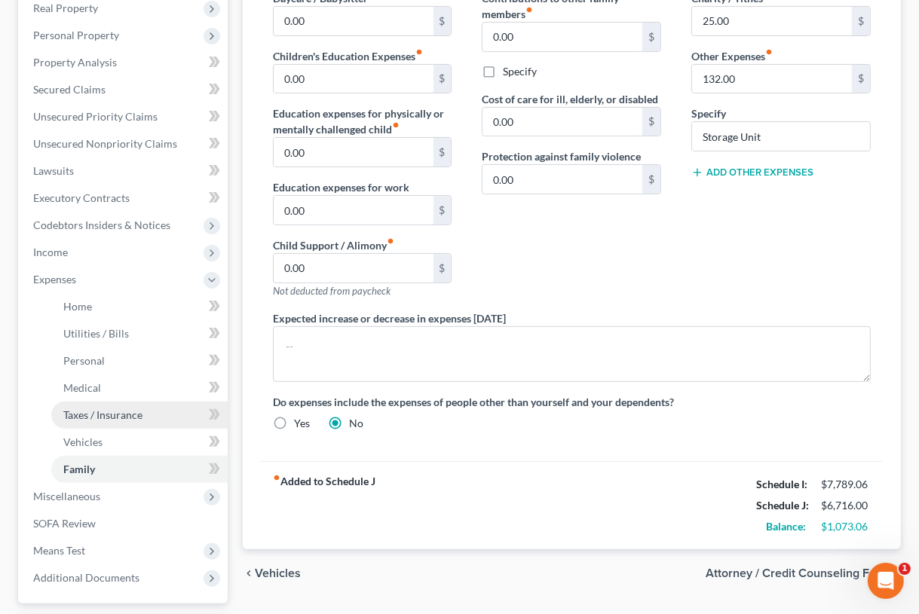
scroll to position [229, 0]
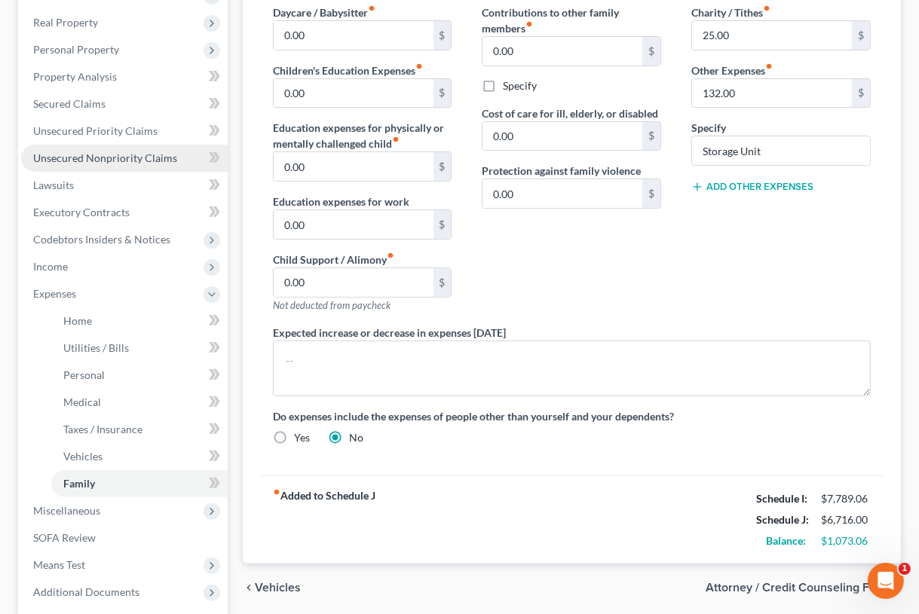
click at [78, 146] on link "Unsecured Nonpriority Claims" at bounding box center [124, 158] width 207 height 27
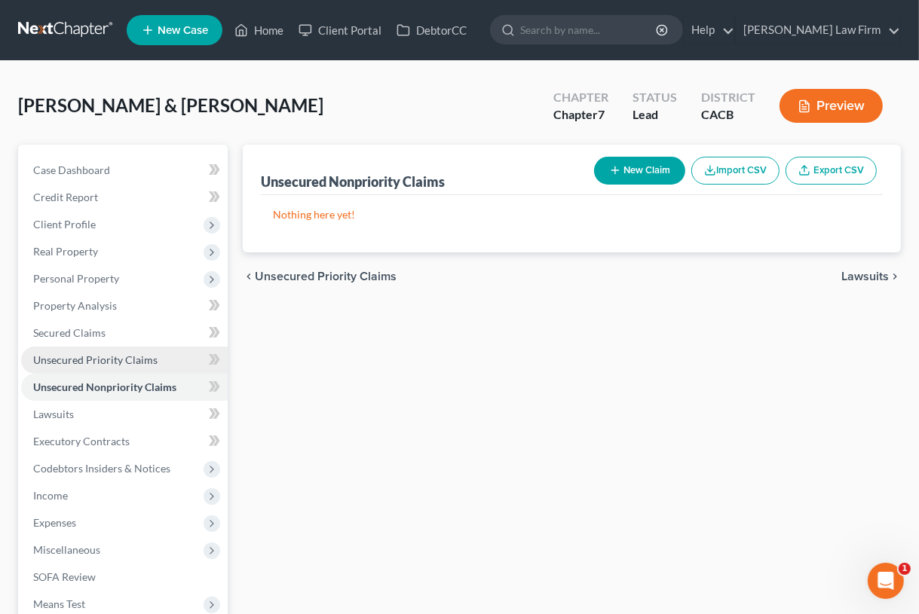
click at [81, 358] on span "Unsecured Priority Claims" at bounding box center [95, 359] width 124 height 13
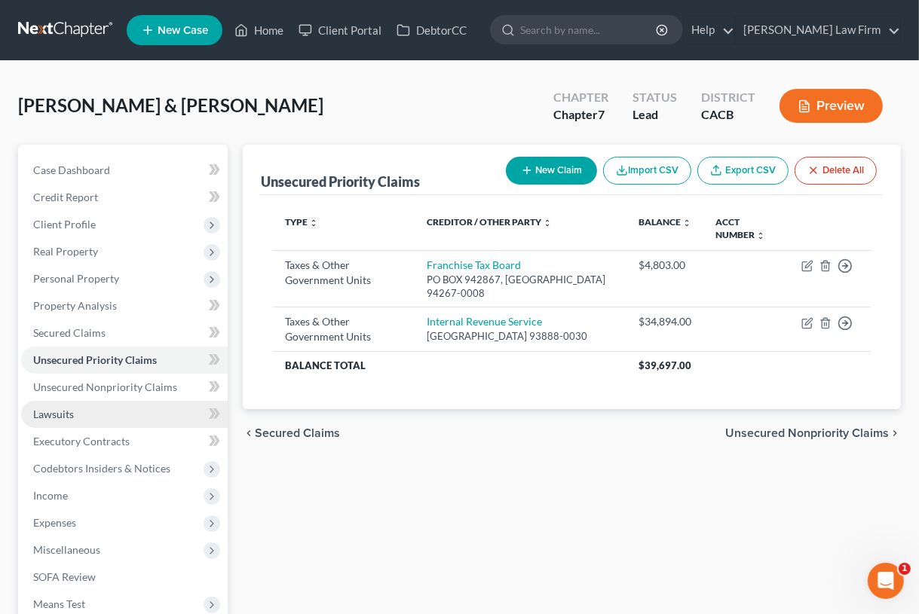
click at [62, 412] on span "Lawsuits" at bounding box center [53, 414] width 41 height 13
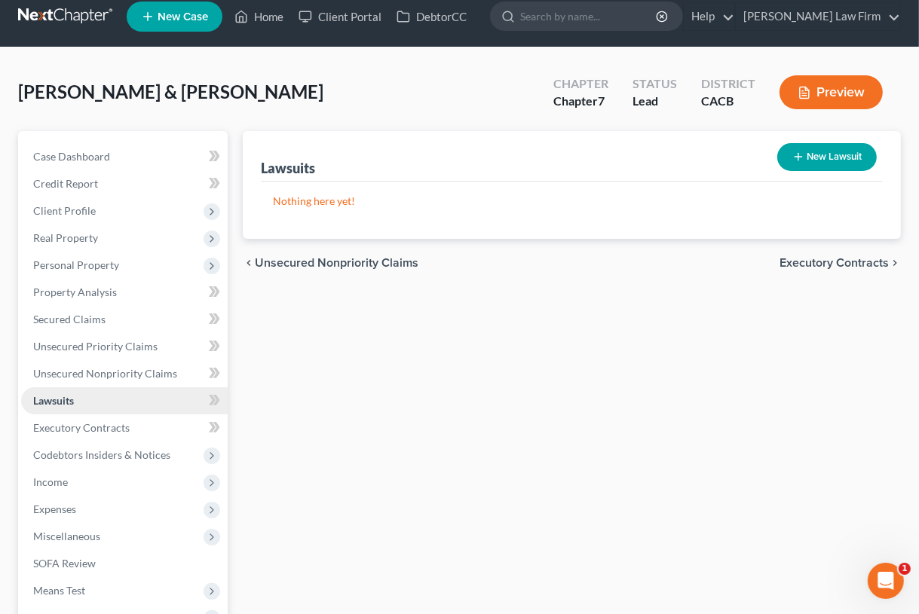
scroll to position [15, 0]
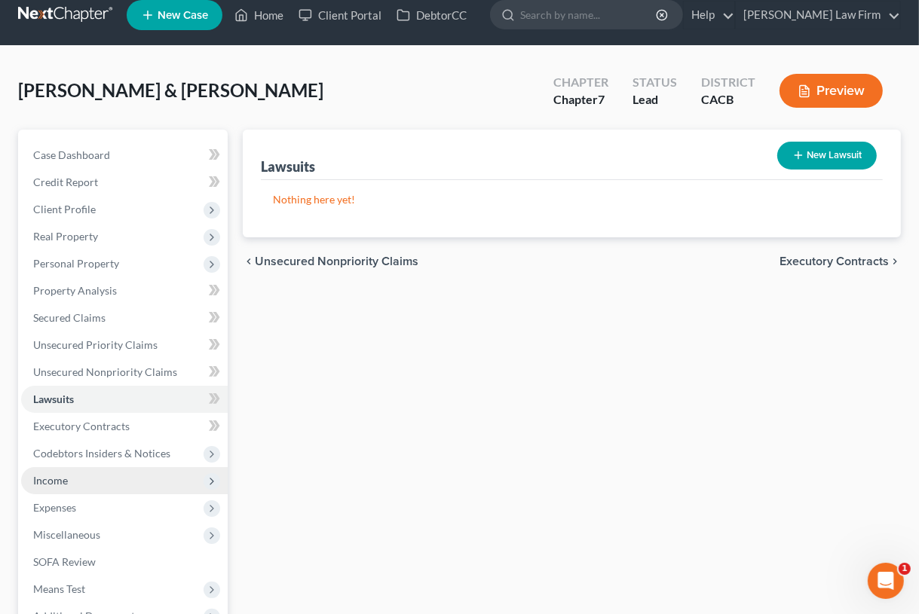
click at [57, 482] on span "Income" at bounding box center [50, 480] width 35 height 13
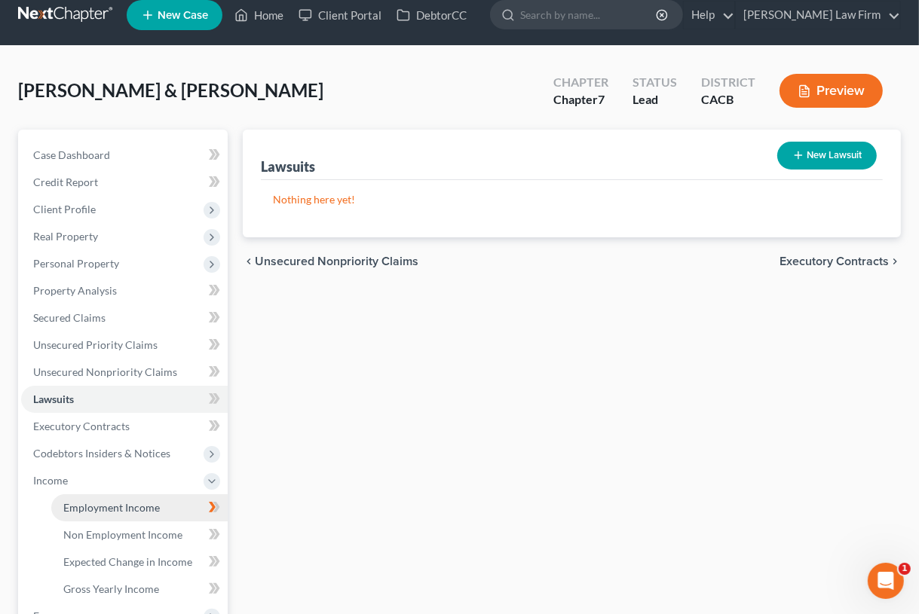
click at [81, 506] on span "Employment Income" at bounding box center [111, 507] width 96 height 13
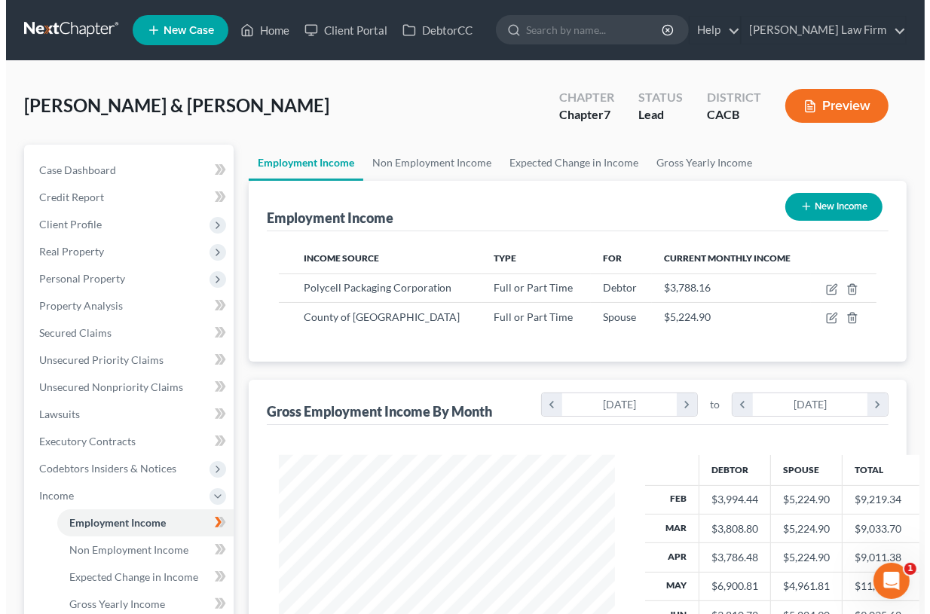
scroll to position [268, 366]
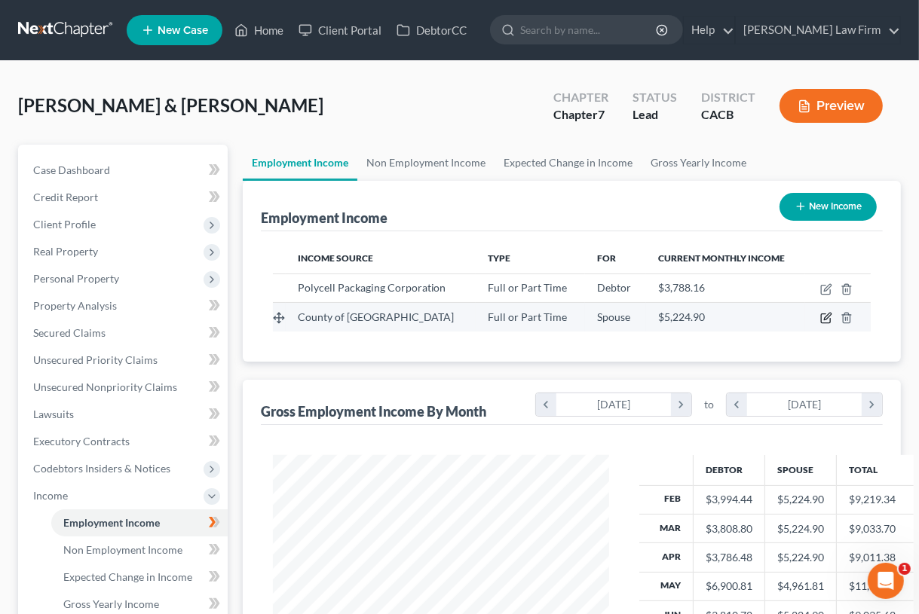
click at [822, 316] on icon "button" at bounding box center [826, 318] width 12 height 12
select select "0"
select select "1"
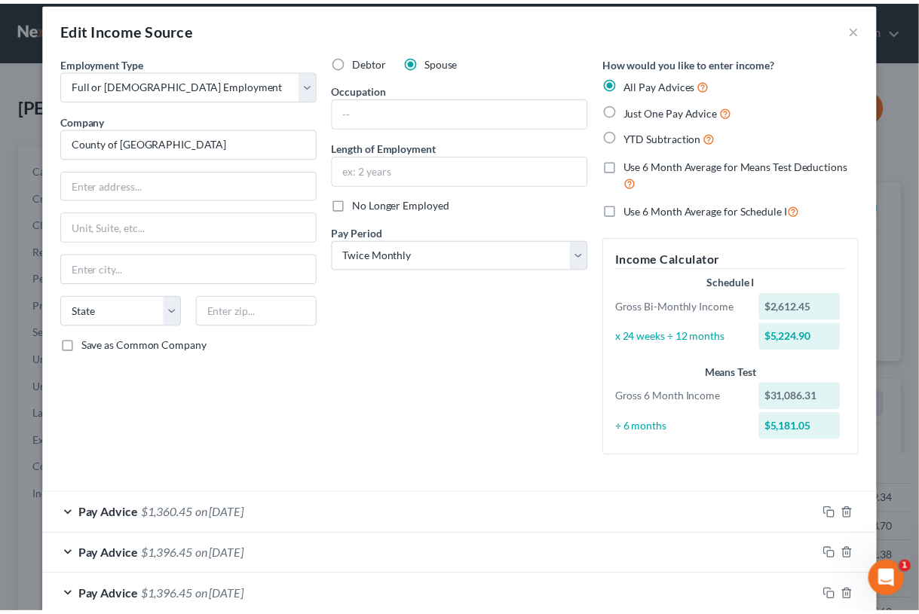
scroll to position [0, 0]
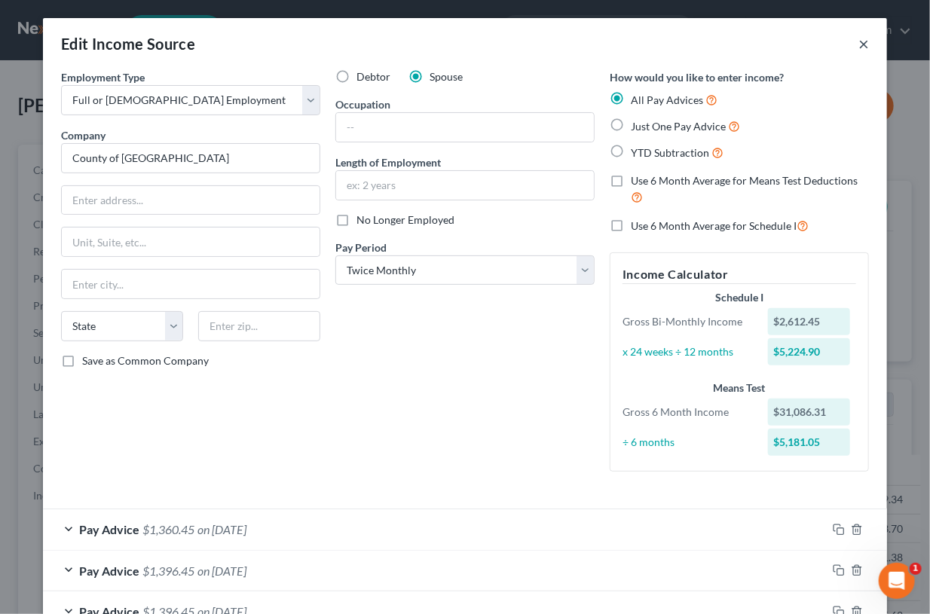
click at [858, 44] on button "×" at bounding box center [863, 44] width 11 height 18
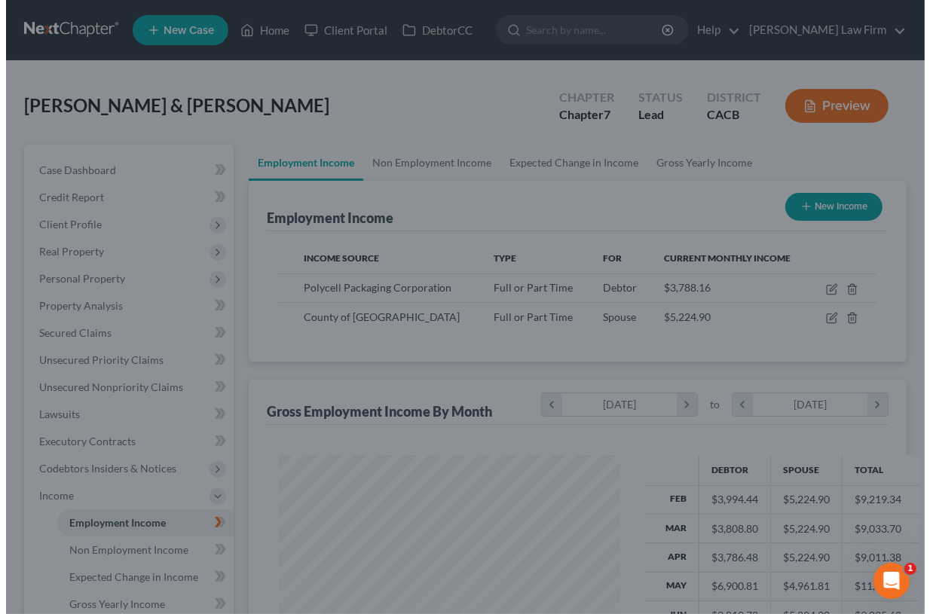
scroll to position [753421, 753323]
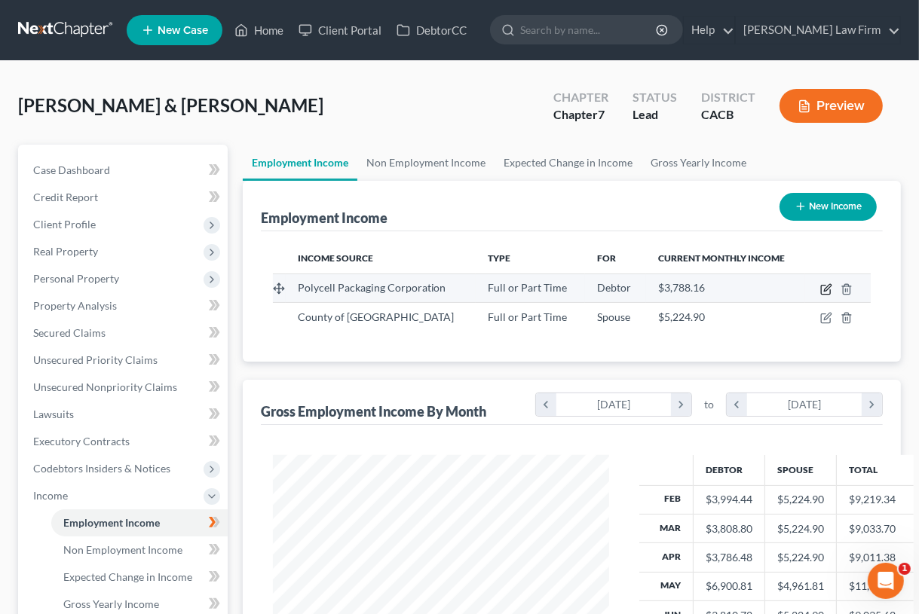
click at [825, 286] on icon "button" at bounding box center [825, 290] width 9 height 9
select select "0"
select select "4"
select select "1"
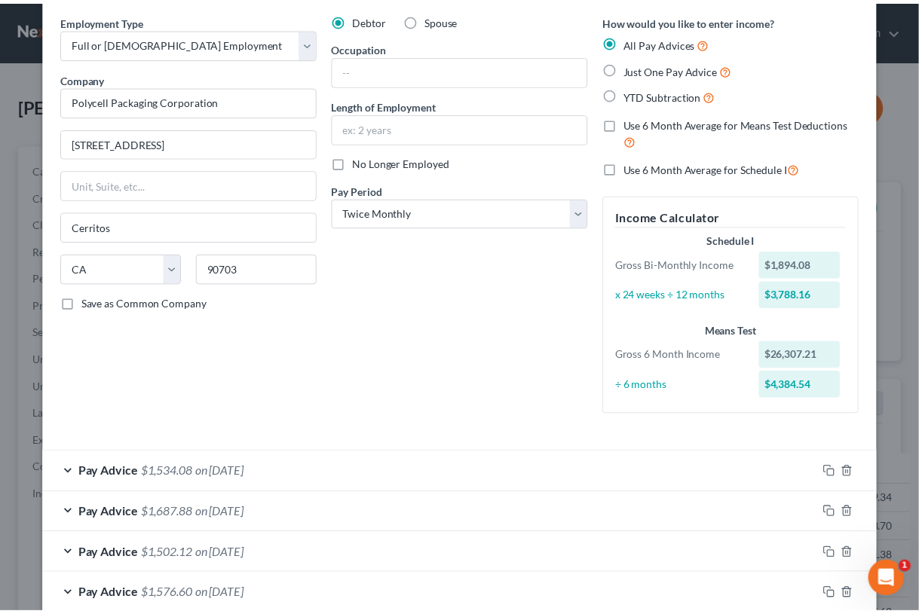
scroll to position [0, 0]
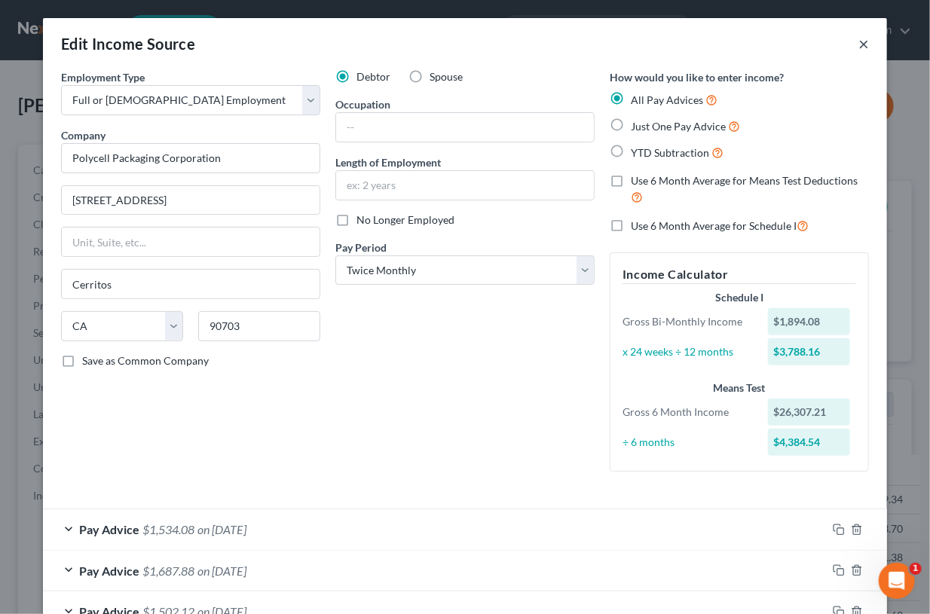
click at [858, 44] on button "×" at bounding box center [863, 44] width 11 height 18
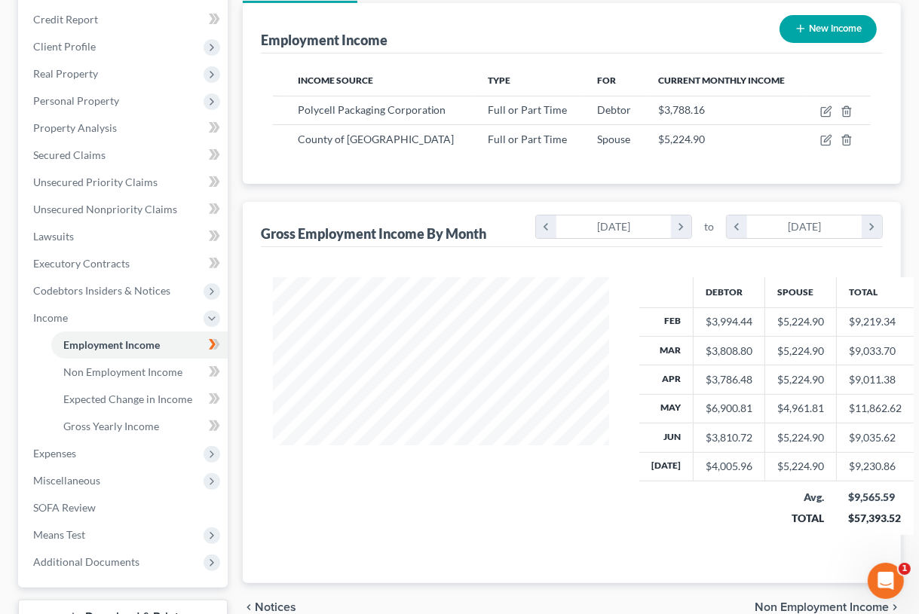
scroll to position [179, 0]
